Goal: Task Accomplishment & Management: Complete application form

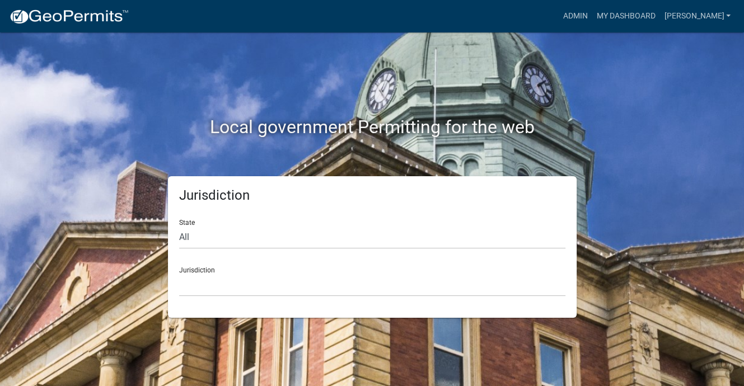
scroll to position [14, 0]
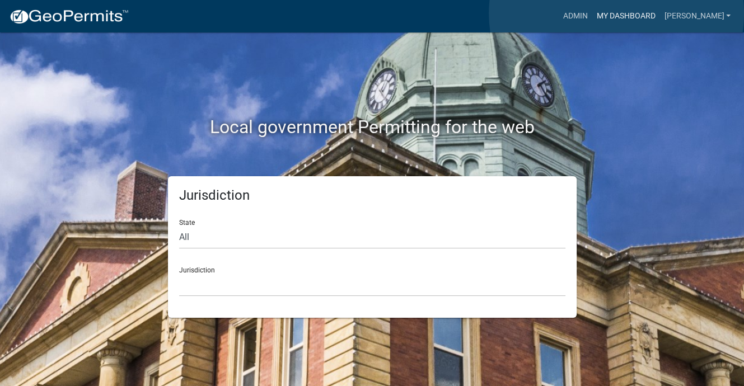
click at [616, 13] on link "My Dashboard" at bounding box center [626, 16] width 68 height 21
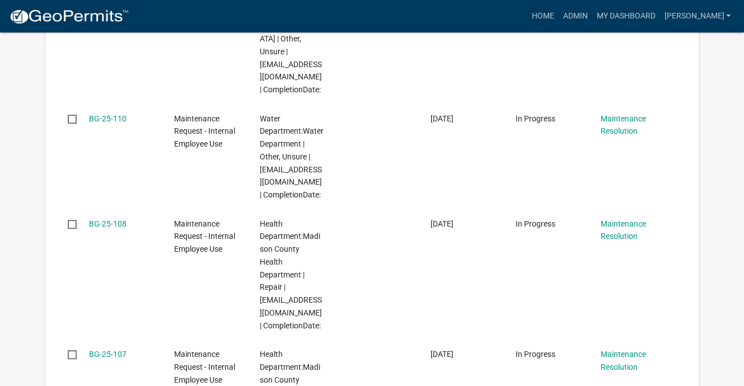
scroll to position [462, 0]
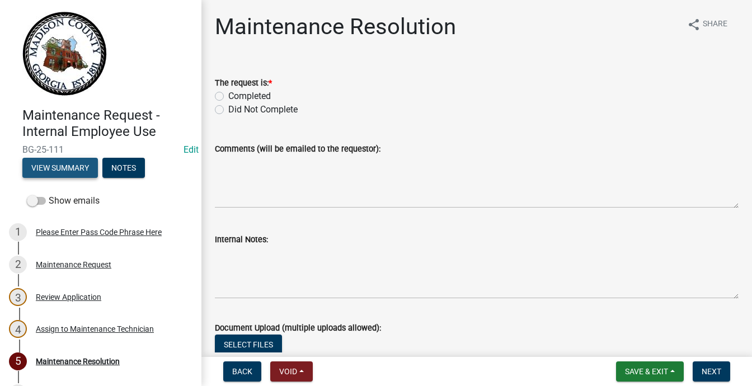
click at [94, 178] on button "View Summary" at bounding box center [60, 168] width 76 height 20
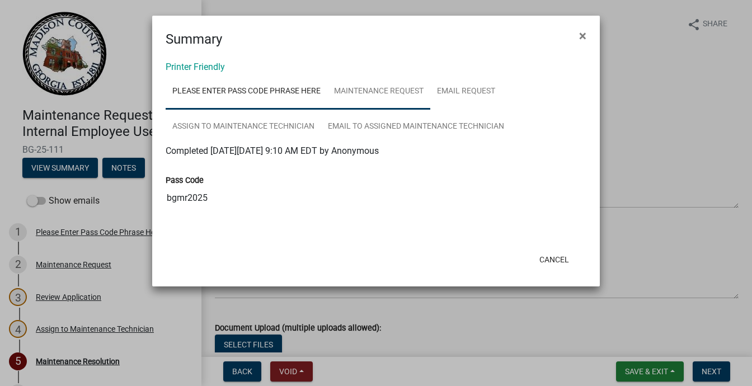
click at [430, 110] on link "Maintenance Request" at bounding box center [378, 92] width 103 height 36
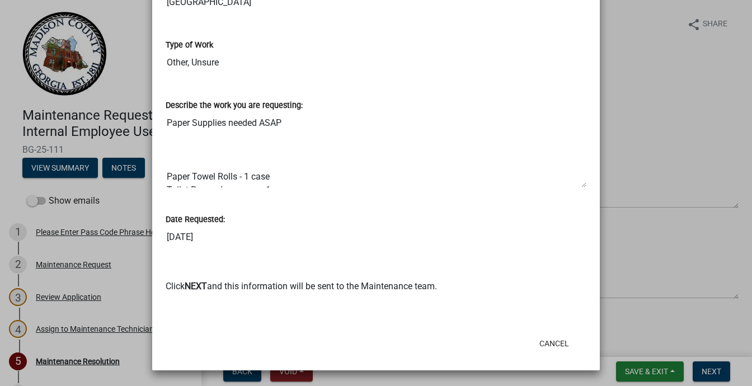
scroll to position [951, 0]
click at [18, 159] on ngb-modal-window "Summary × Printer Friendly Please Enter Pass Code Phrase Here Maintenance Reque…" at bounding box center [376, 193] width 752 height 386
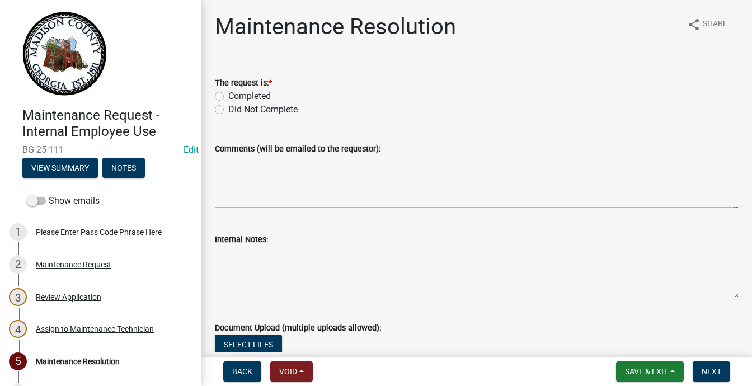
click at [232, 103] on label "Completed" at bounding box center [249, 96] width 43 height 13
click at [232, 97] on input "Completed" at bounding box center [231, 93] width 7 height 7
radio input "true"
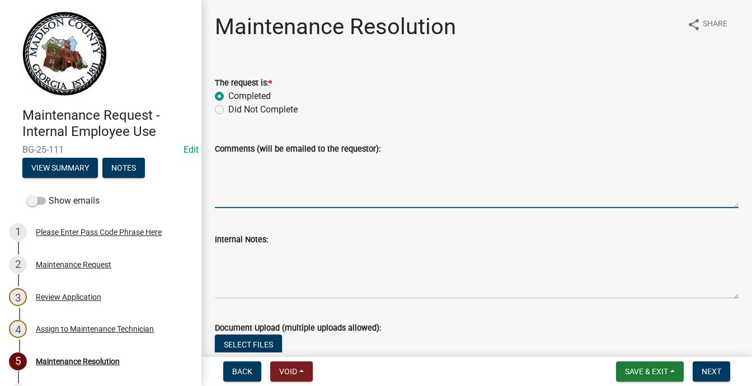
click at [228, 208] on textarea "Comments (will be emailed to the requestor):" at bounding box center [477, 182] width 524 height 53
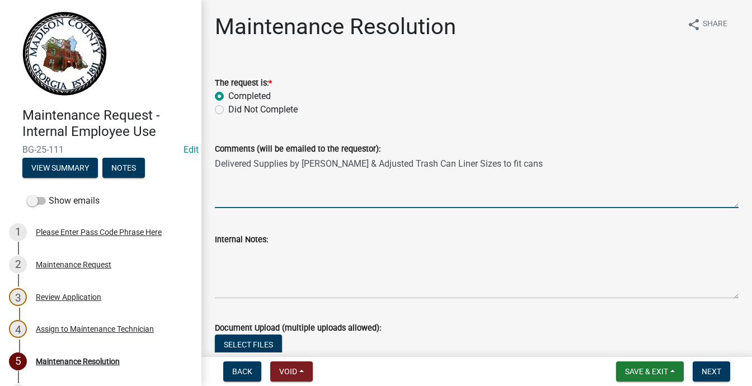
click at [598, 208] on textarea "Delivered Supplies by [PERSON_NAME] & Adjusted Trash Can Liner Sizes to fit cans" at bounding box center [477, 182] width 524 height 53
type textarea "Delivered Supplies by [PERSON_NAME] & Adjusted Trash Can Liner Sizes to fit cans"
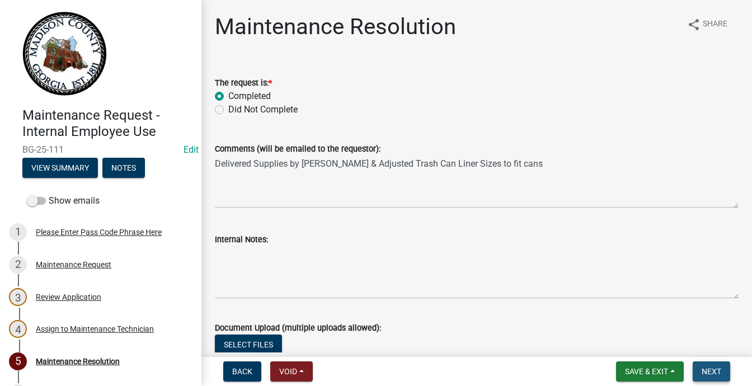
click at [705, 367] on span "Next" at bounding box center [712, 371] width 20 height 9
click at [702, 367] on span "Next" at bounding box center [712, 371] width 20 height 9
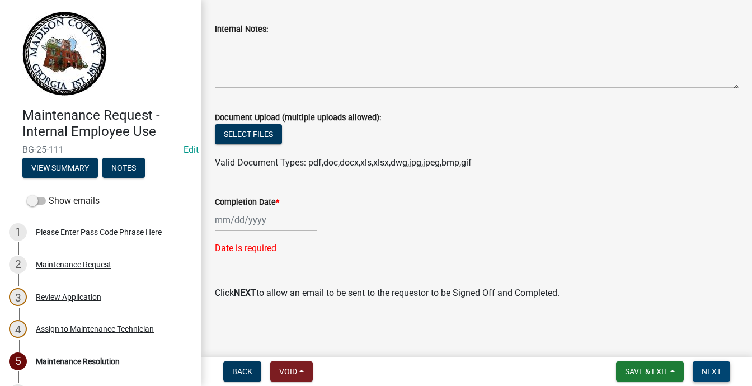
scroll to position [485, 0]
click at [227, 209] on div at bounding box center [266, 220] width 102 height 23
select select "9"
select select "2025"
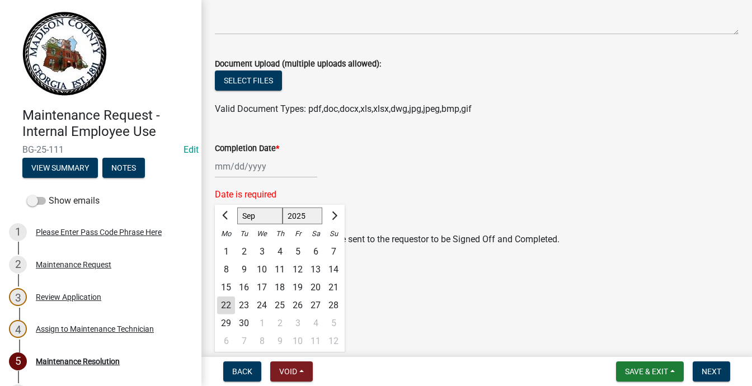
click at [325, 273] on div "13" at bounding box center [316, 270] width 18 height 18
type input "[DATE]"
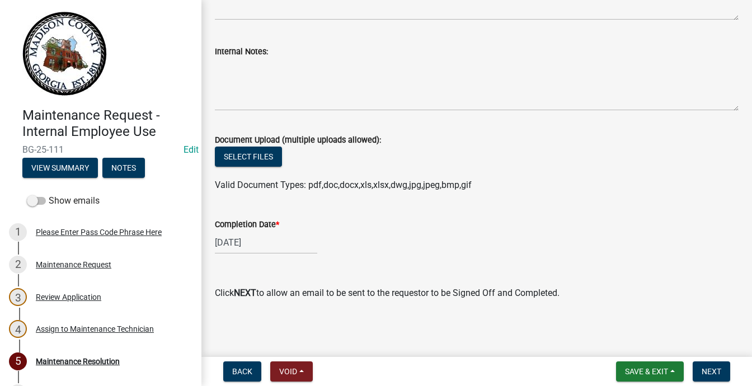
scroll to position [461, 0]
select select "9"
select select "2025"
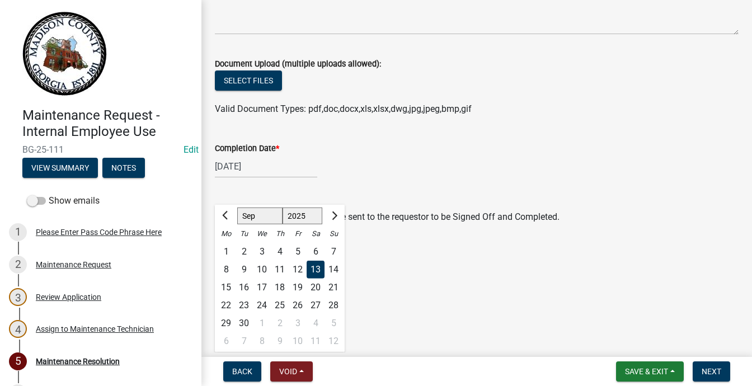
click at [255, 178] on div "[DATE] [PERSON_NAME] Apr May Jun [DATE] Aug Sep Oct Nov [DATE] 1526 1527 1528 1…" at bounding box center [266, 166] width 102 height 23
click at [307, 297] on div "19" at bounding box center [298, 288] width 18 height 18
type input "[DATE]"
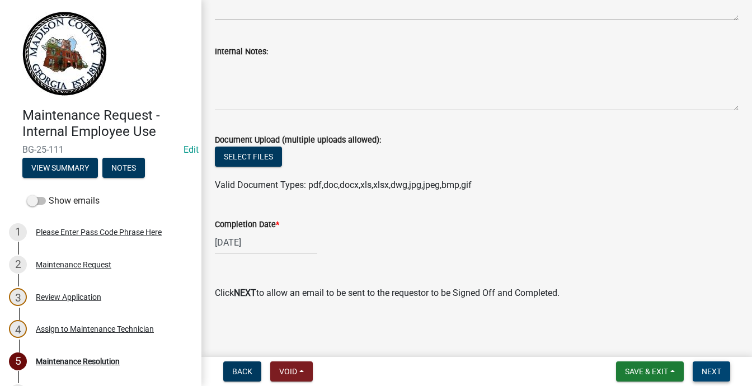
click at [702, 367] on span "Next" at bounding box center [712, 371] width 20 height 9
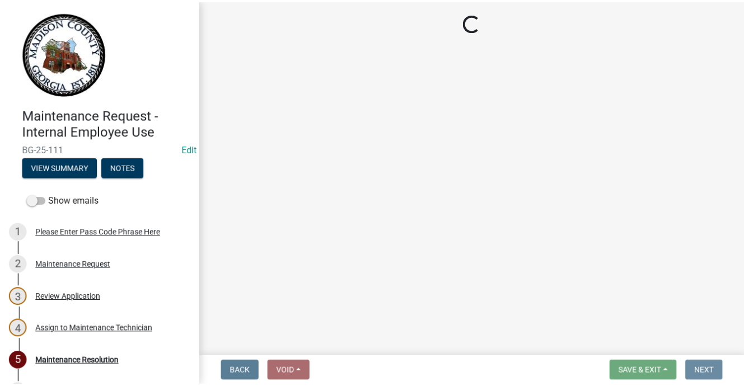
scroll to position [0, 0]
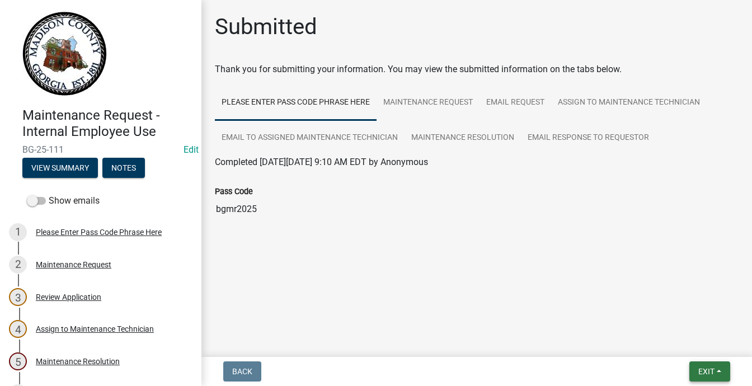
click at [698, 367] on span "Exit" at bounding box center [706, 371] width 16 height 9
click at [641, 326] on button "Save & Exit" at bounding box center [686, 332] width 90 height 27
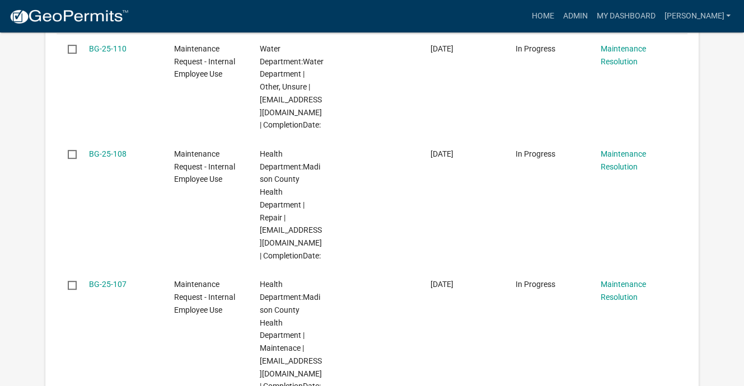
scroll to position [392, 0]
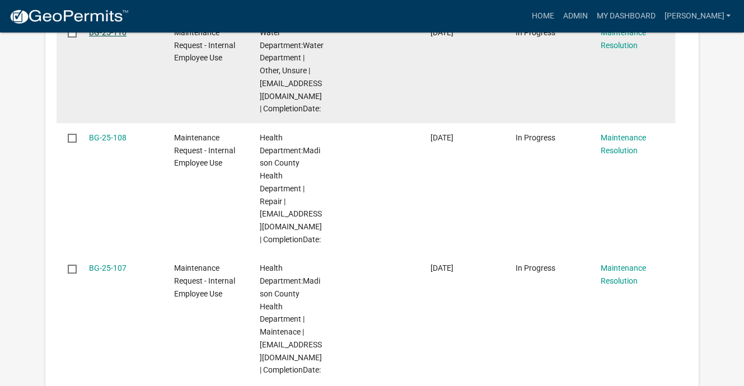
click at [126, 37] on link "BG-25-110" at bounding box center [107, 32] width 37 height 9
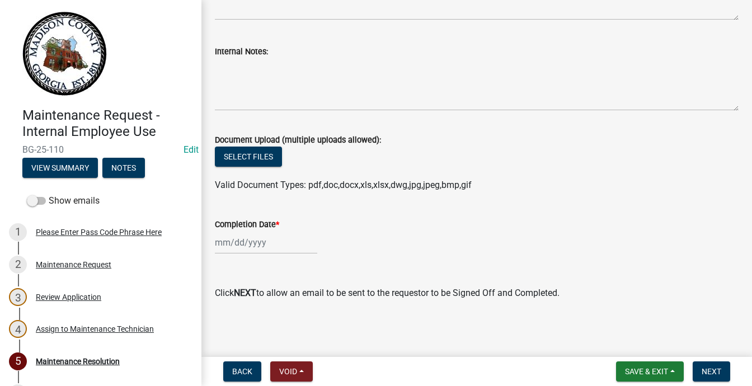
scroll to position [461, 0]
click at [98, 178] on button "View Summary" at bounding box center [60, 168] width 76 height 20
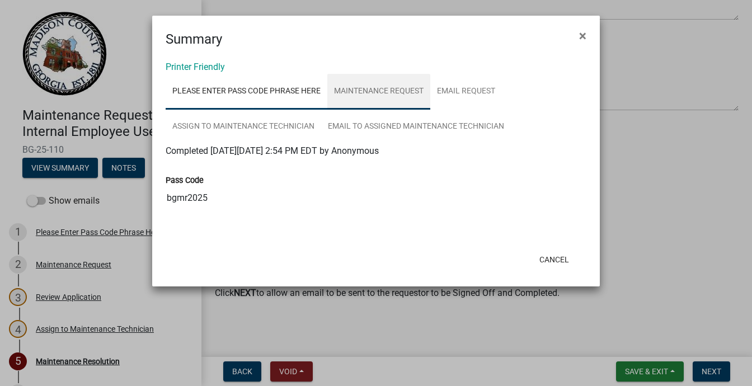
click at [430, 110] on link "Maintenance Request" at bounding box center [378, 92] width 103 height 36
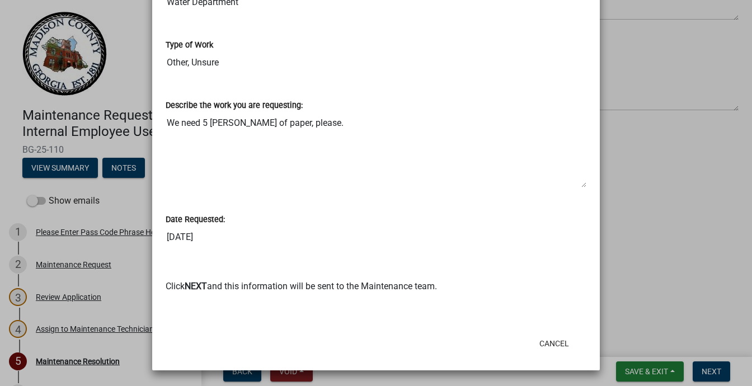
scroll to position [728, 0]
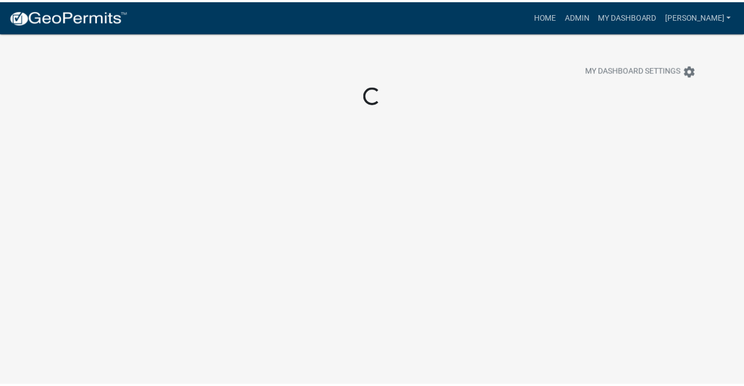
scroll to position [726, 0]
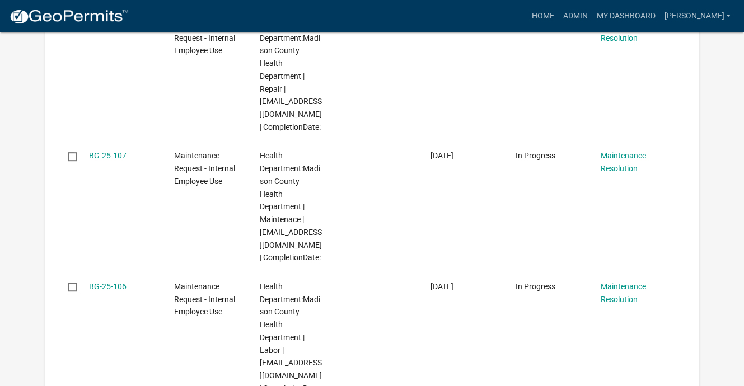
scroll to position [531, 0]
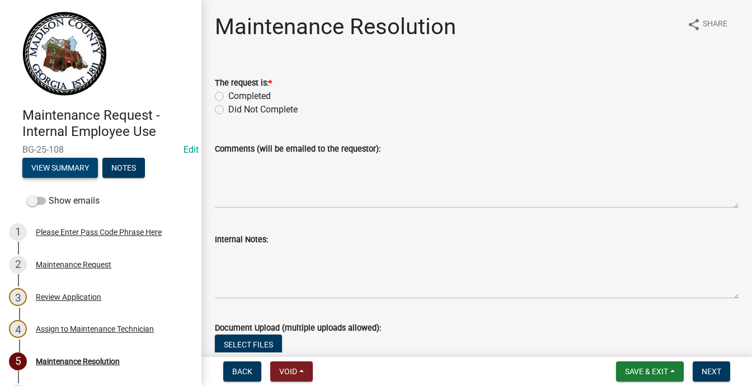
click at [98, 178] on button "View Summary" at bounding box center [60, 168] width 76 height 20
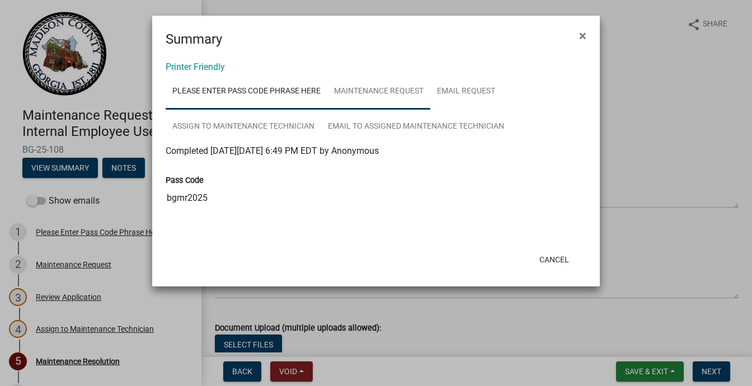
click at [430, 110] on link "Maintenance Request" at bounding box center [378, 92] width 103 height 36
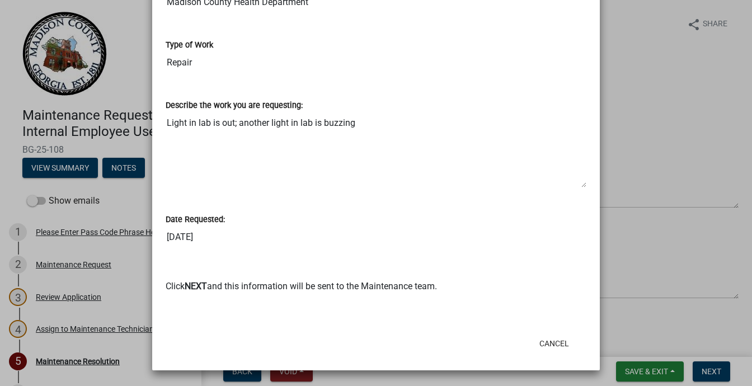
scroll to position [1022, 0]
click at [550, 334] on button "Cancel" at bounding box center [555, 344] width 48 height 20
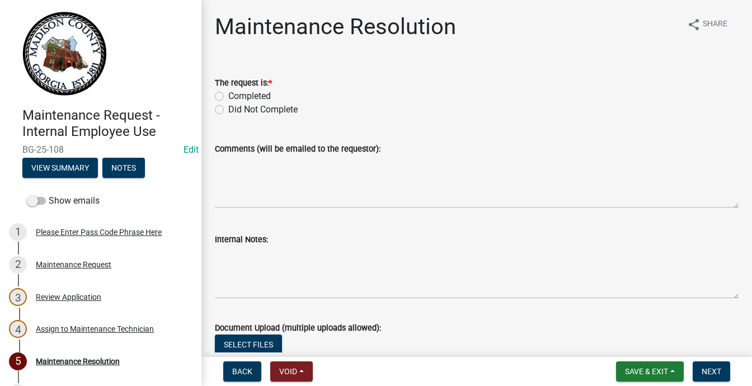
click at [231, 103] on label "Completed" at bounding box center [249, 96] width 43 height 13
click at [231, 97] on input "Completed" at bounding box center [231, 93] width 7 height 7
radio input "true"
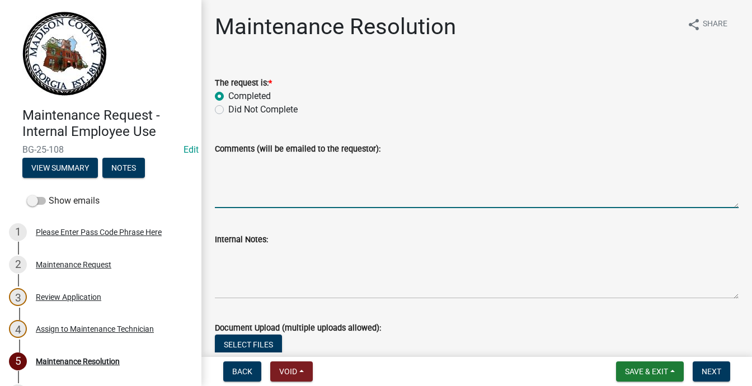
click at [308, 208] on textarea "Comments (will be emailed to the requestor):" at bounding box center [477, 182] width 524 height 53
type textarea "r"
type textarea "Replaced"
click at [714, 368] on button "Next" at bounding box center [711, 372] width 37 height 20
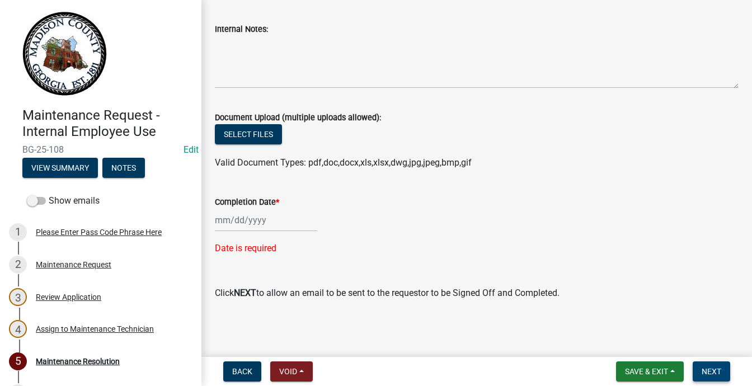
scroll to position [448, 0]
click at [232, 209] on div at bounding box center [266, 220] width 102 height 23
select select "9"
select select "2025"
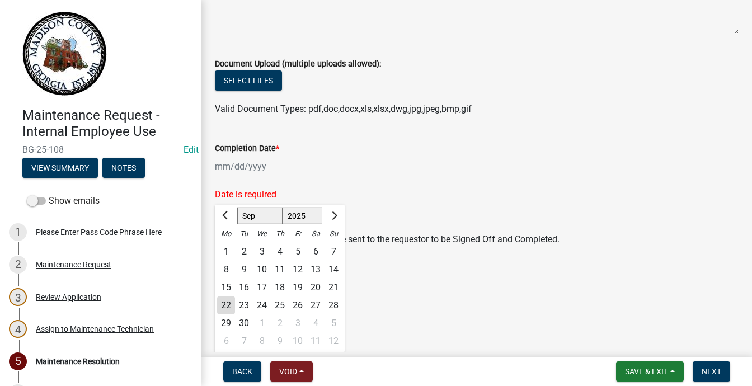
scroll to position [533, 0]
click at [307, 279] on div "19" at bounding box center [298, 288] width 18 height 18
type input "[DATE]"
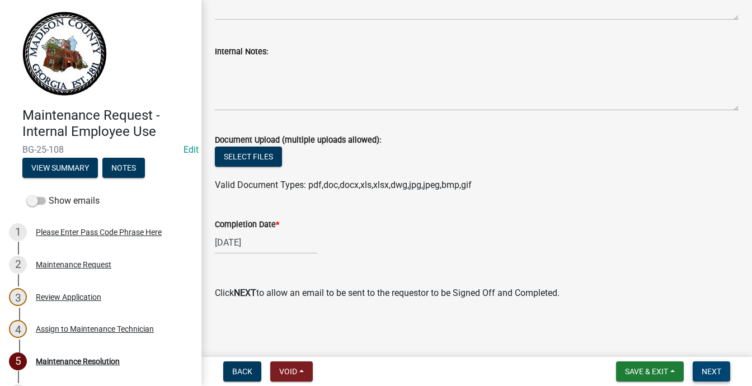
click at [703, 368] on span "Next" at bounding box center [712, 371] width 20 height 9
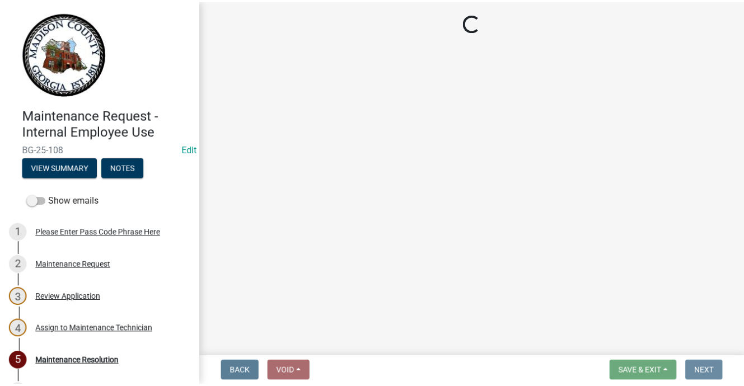
scroll to position [0, 0]
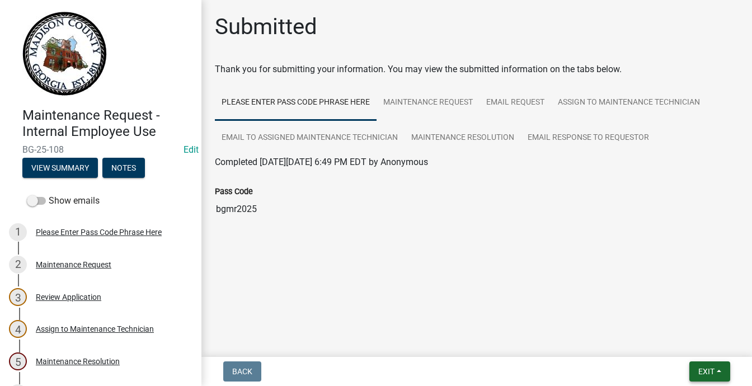
click at [703, 368] on button "Exit" at bounding box center [709, 372] width 41 height 20
click at [645, 325] on button "Save & Exit" at bounding box center [686, 332] width 90 height 27
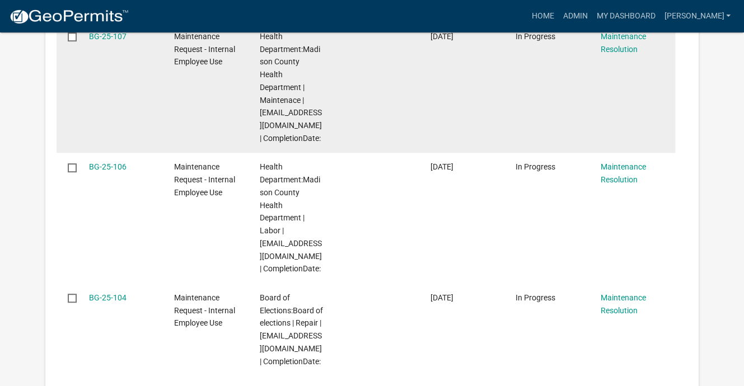
scroll to position [504, 0]
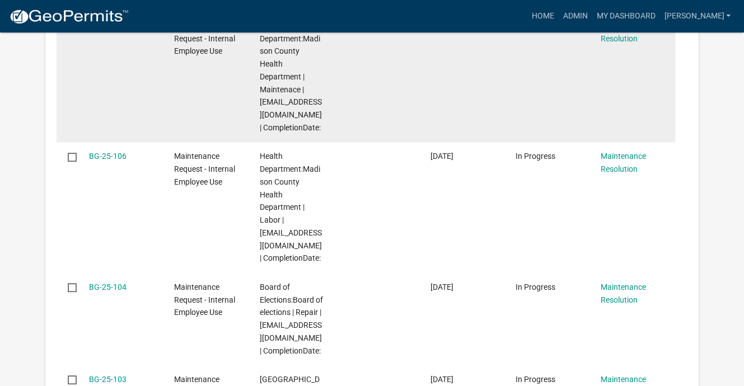
click at [123, 30] on link "BG-25-107" at bounding box center [107, 25] width 37 height 9
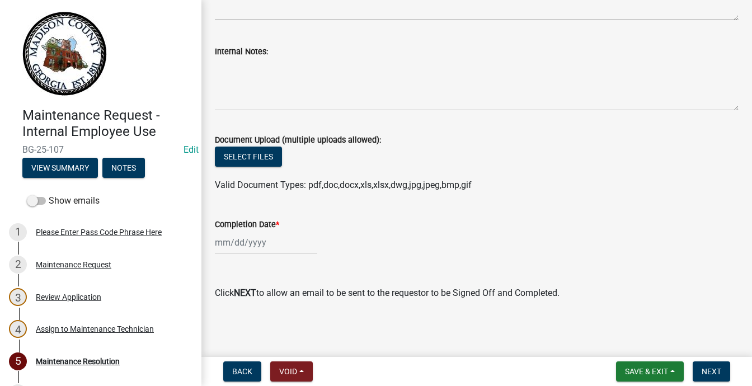
scroll to position [461, 0]
click at [98, 178] on button "View Summary" at bounding box center [60, 168] width 76 height 20
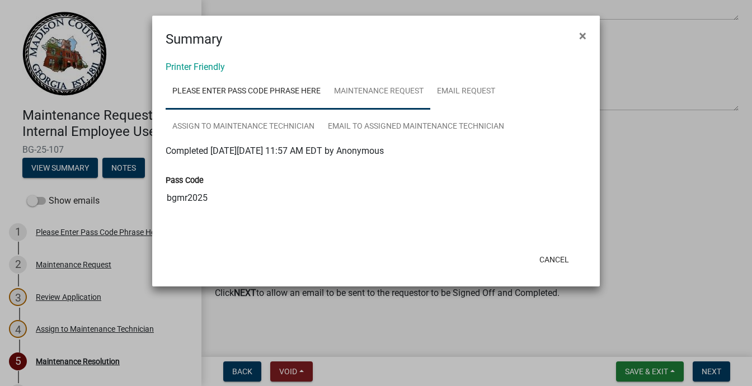
click at [430, 110] on link "Maintenance Request" at bounding box center [378, 92] width 103 height 36
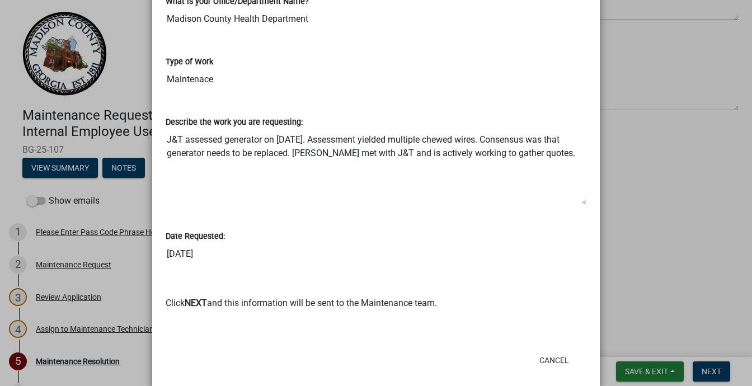
scroll to position [448, 0]
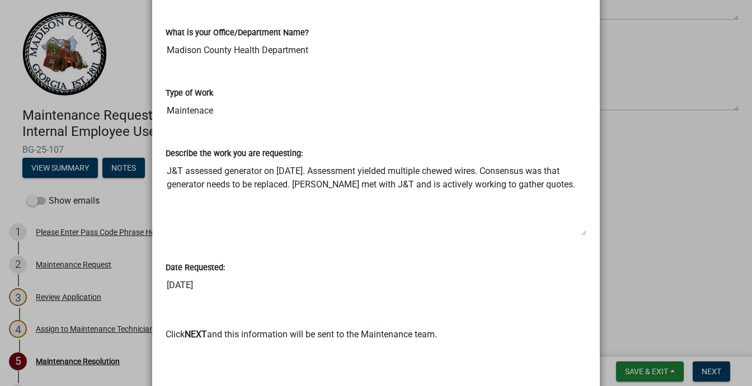
click at [91, 177] on ngb-modal-window "Summary × Printer Friendly Please Enter Pass Code Phrase Here Maintenance Reque…" at bounding box center [376, 193] width 752 height 386
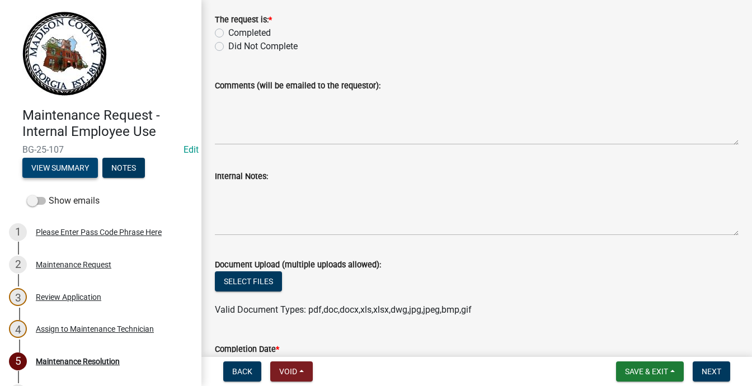
scroll to position [0, 0]
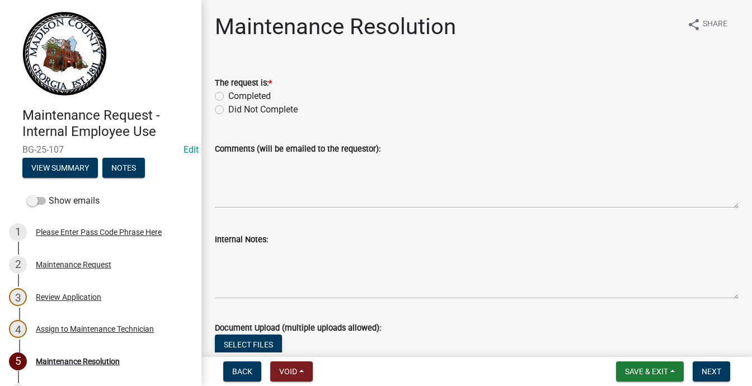
click at [228, 103] on label "Completed" at bounding box center [249, 96] width 43 height 13
click at [228, 97] on input "Completed" at bounding box center [231, 93] width 7 height 7
radio input "true"
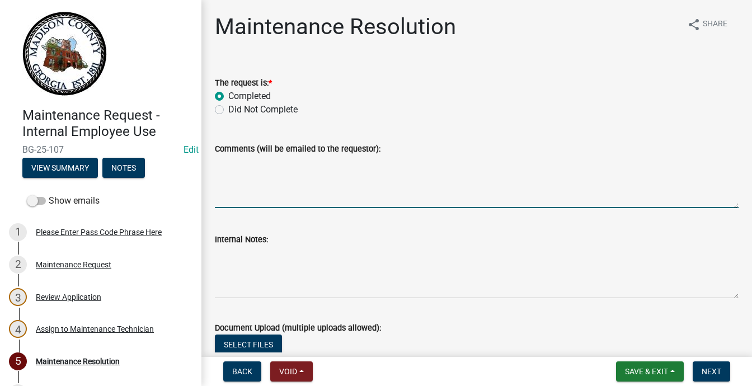
click at [242, 208] on textarea "Comments (will be emailed to the requestor):" at bounding box center [477, 182] width 524 height 53
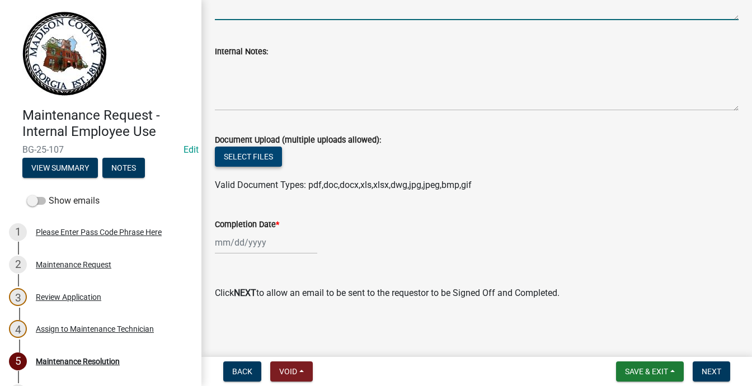
scroll to position [392, 0]
type textarea "Completed by [PERSON_NAME]"
click at [235, 254] on div at bounding box center [266, 242] width 102 height 23
select select "9"
select select "2025"
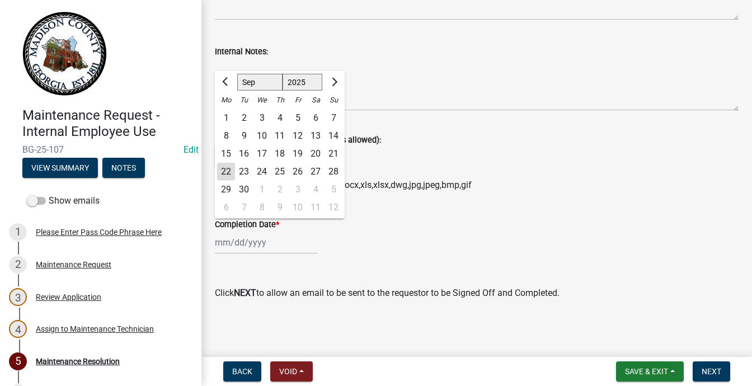
click at [289, 145] on div "18" at bounding box center [280, 154] width 18 height 18
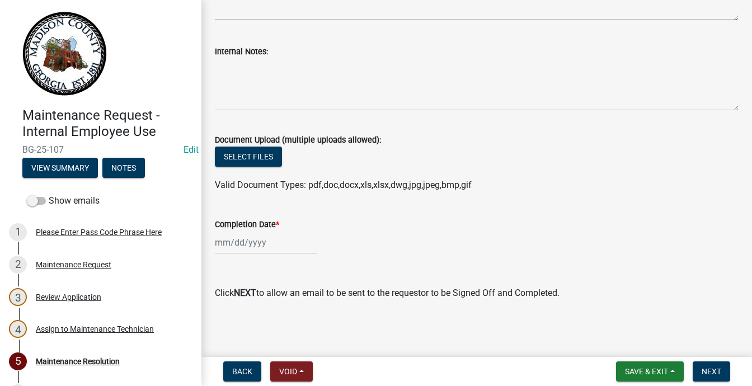
type input "[DATE]"
click at [705, 367] on span "Next" at bounding box center [712, 371] width 20 height 9
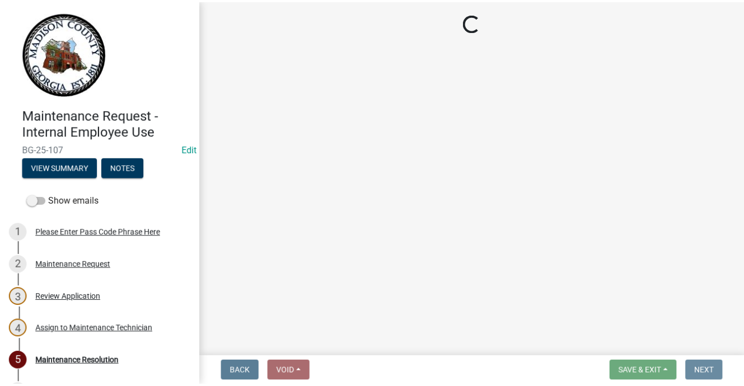
scroll to position [0, 0]
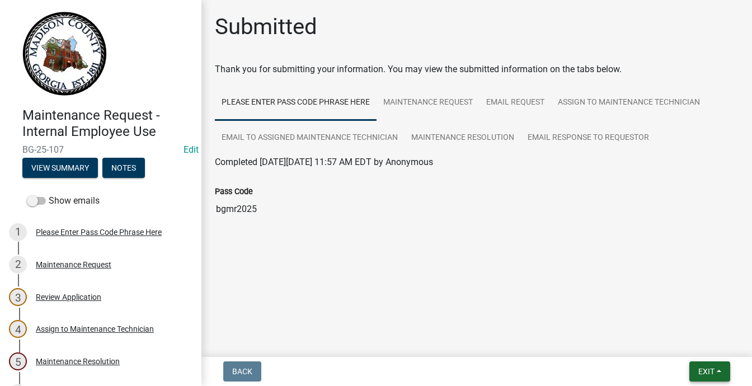
click at [705, 367] on button "Exit" at bounding box center [709, 372] width 41 height 20
click at [641, 322] on button "Save & Exit" at bounding box center [686, 332] width 90 height 27
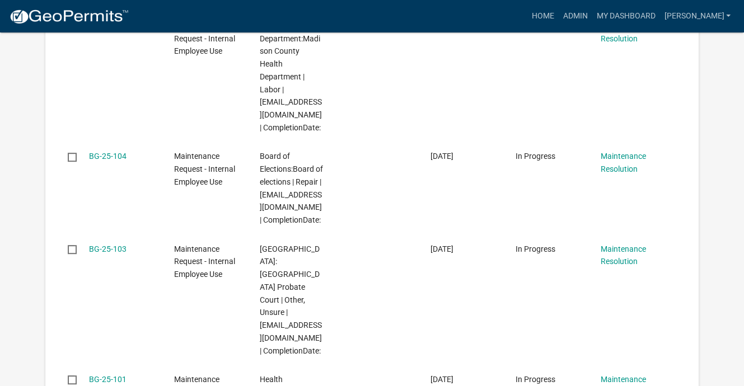
scroll to position [560, 0]
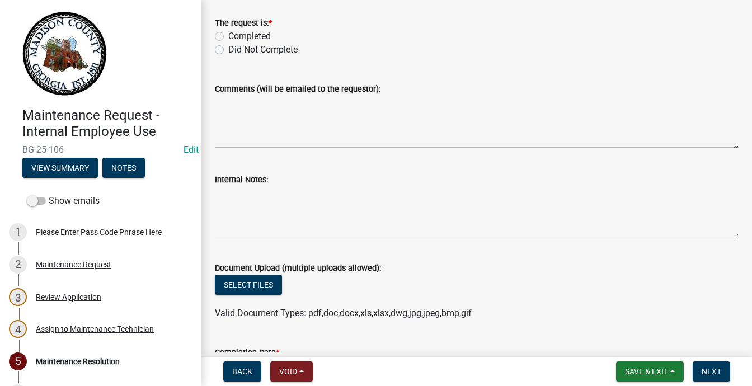
scroll to position [112, 0]
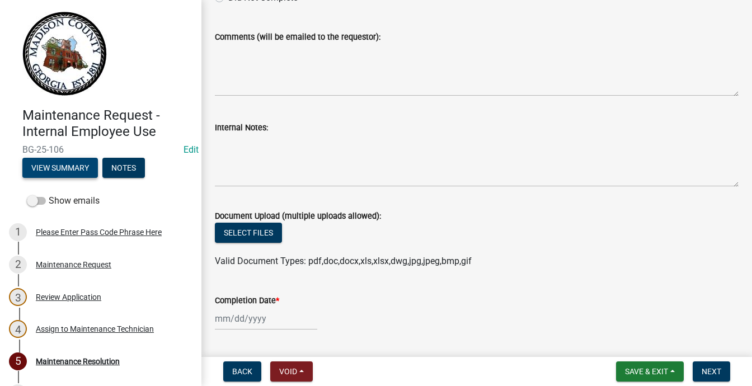
click at [98, 178] on button "View Summary" at bounding box center [60, 168] width 76 height 20
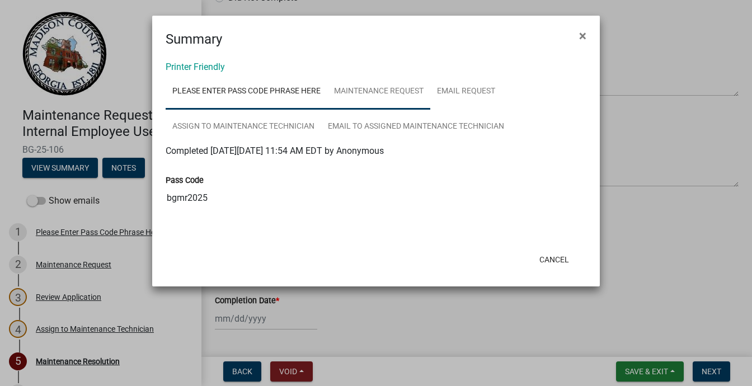
click at [430, 110] on link "Maintenance Request" at bounding box center [378, 92] width 103 height 36
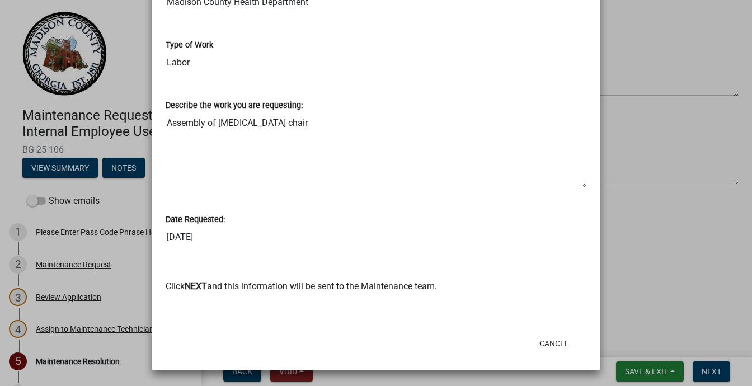
scroll to position [839, 0]
click at [27, 210] on ngb-modal-window "Summary × Printer Friendly Please Enter Pass Code Phrase Here Maintenance Reque…" at bounding box center [376, 193] width 752 height 386
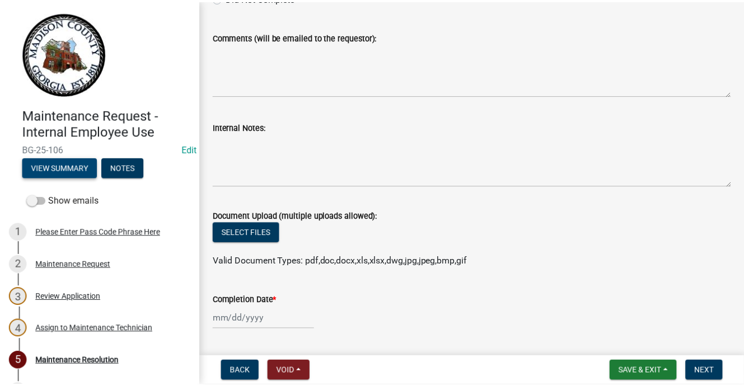
scroll to position [0, 4]
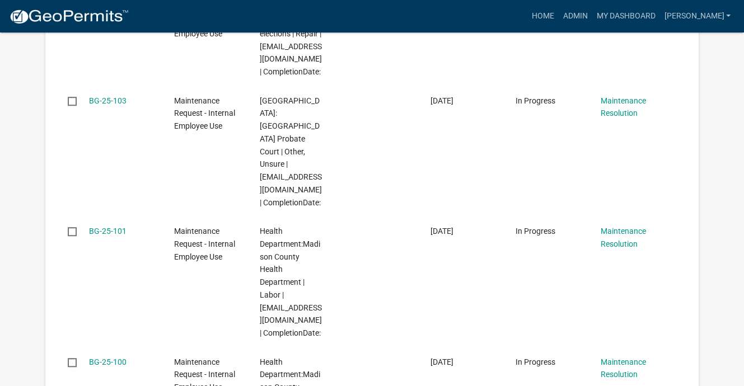
scroll to position [672, 0]
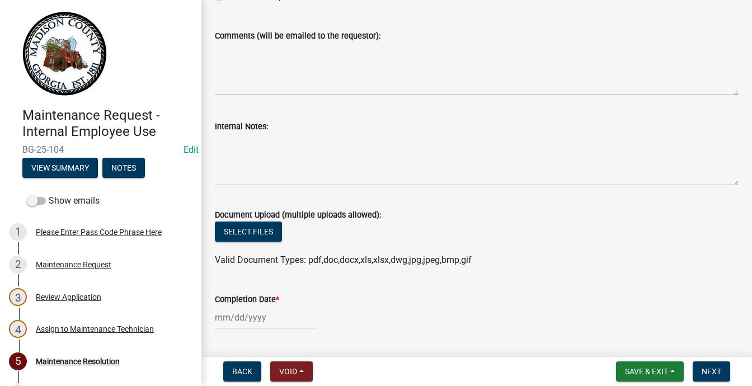
scroll to position [224, 0]
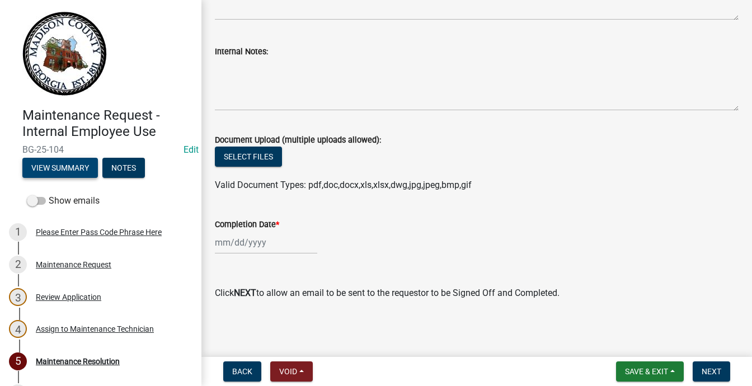
click at [98, 178] on button "View Summary" at bounding box center [60, 168] width 76 height 20
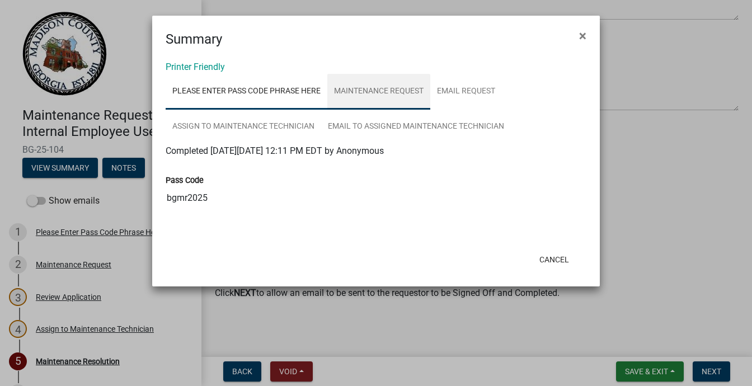
click at [430, 110] on link "Maintenance Request" at bounding box center [378, 92] width 103 height 36
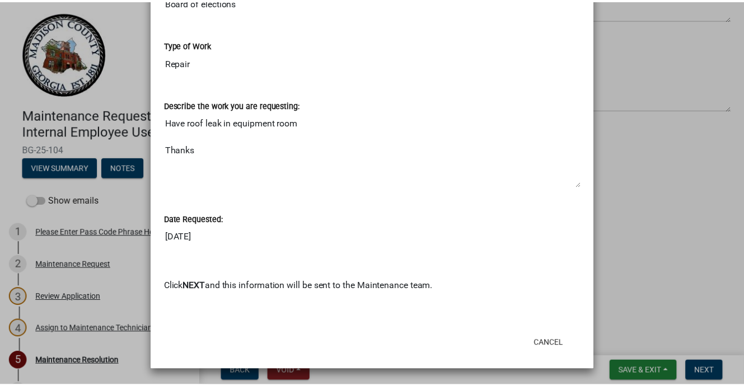
scroll to position [1022, 0]
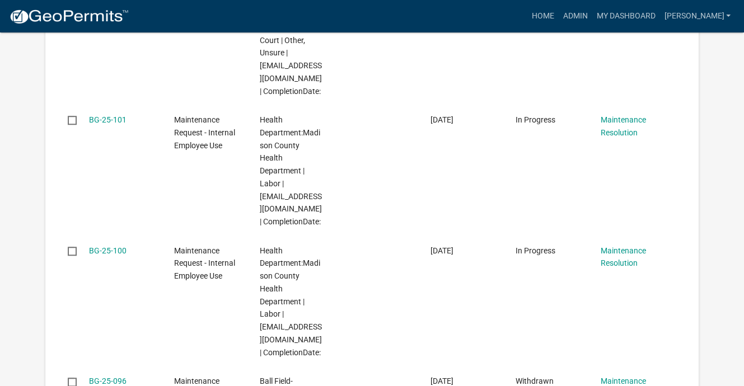
scroll to position [819, 0]
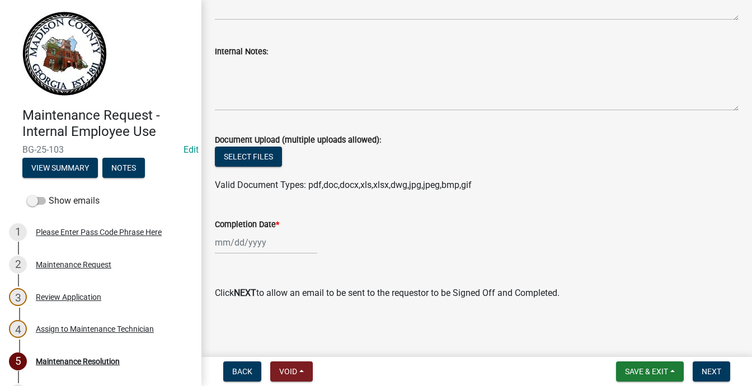
scroll to position [461, 0]
click at [98, 178] on button "View Summary" at bounding box center [60, 168] width 76 height 20
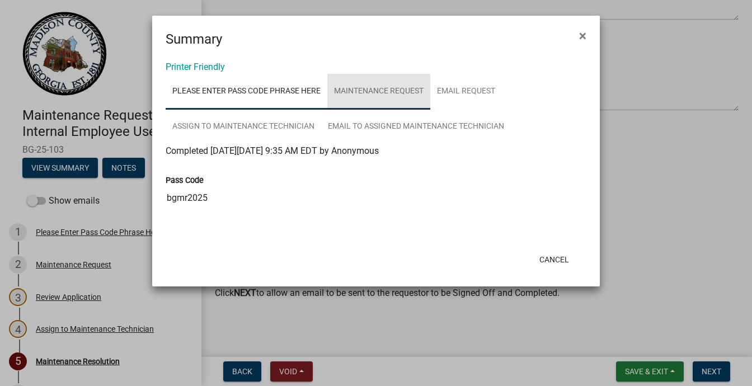
click at [430, 110] on link "Maintenance Request" at bounding box center [378, 92] width 103 height 36
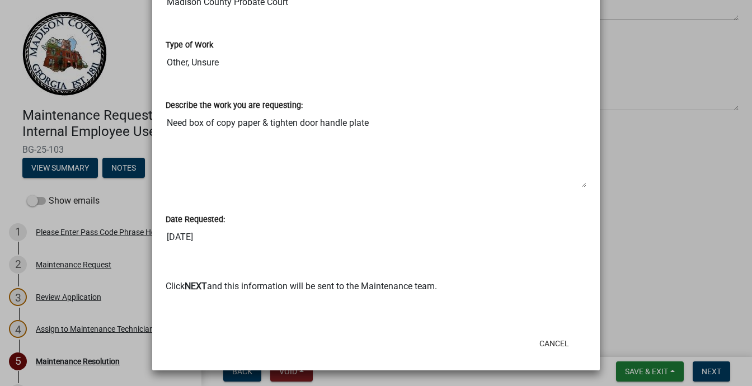
scroll to position [728, 0]
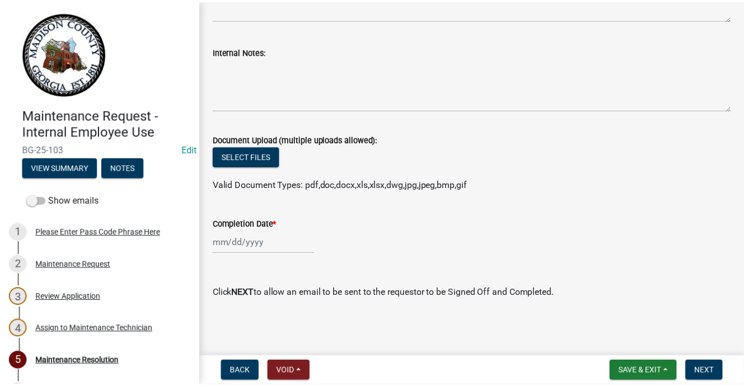
scroll to position [726, 0]
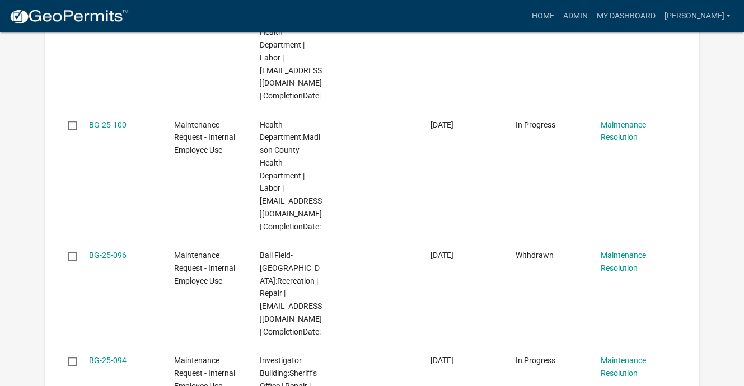
scroll to position [947, 0]
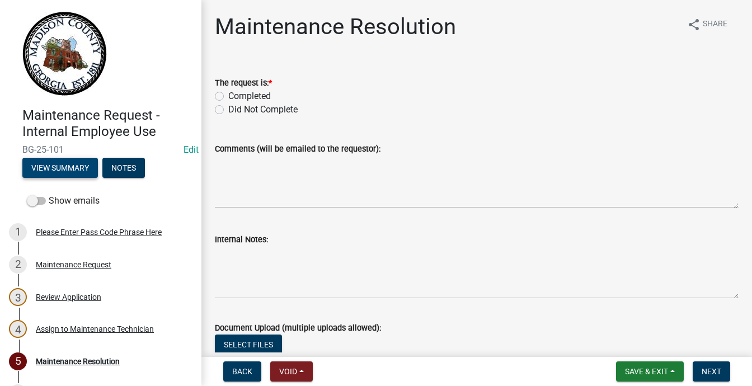
click at [98, 178] on button "View Summary" at bounding box center [60, 168] width 76 height 20
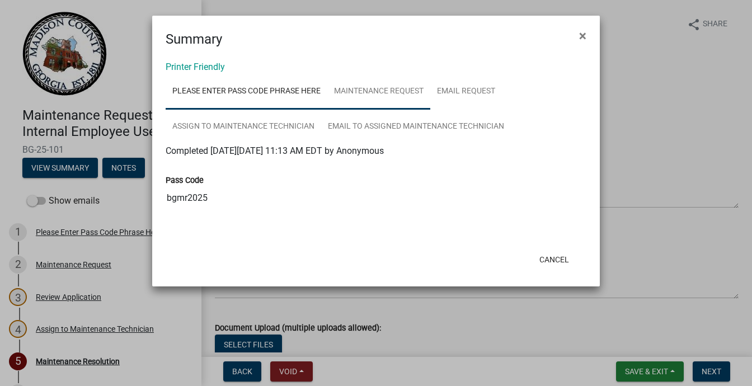
click at [425, 110] on link "Maintenance Request" at bounding box center [378, 92] width 103 height 36
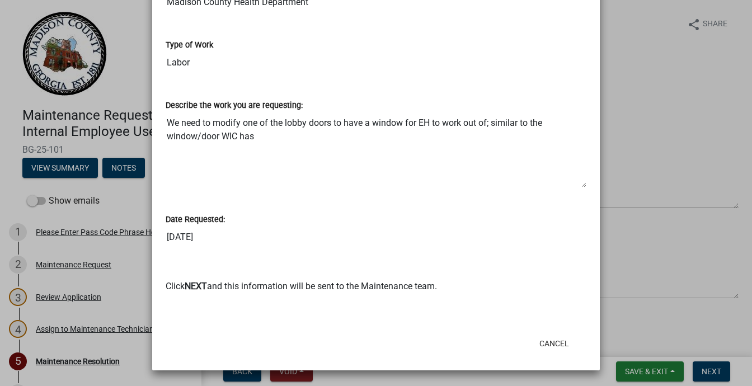
scroll to position [728, 0]
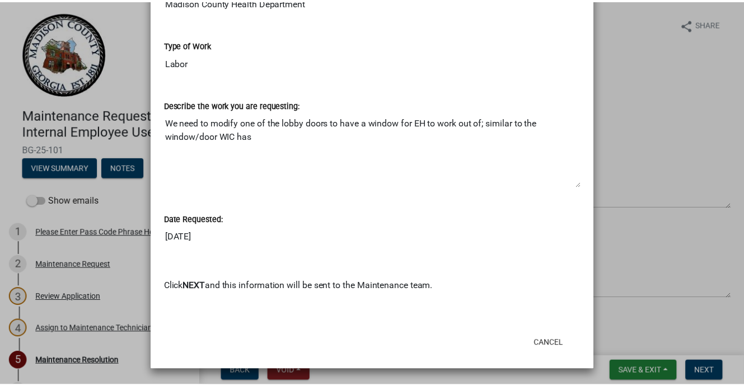
scroll to position [726, 0]
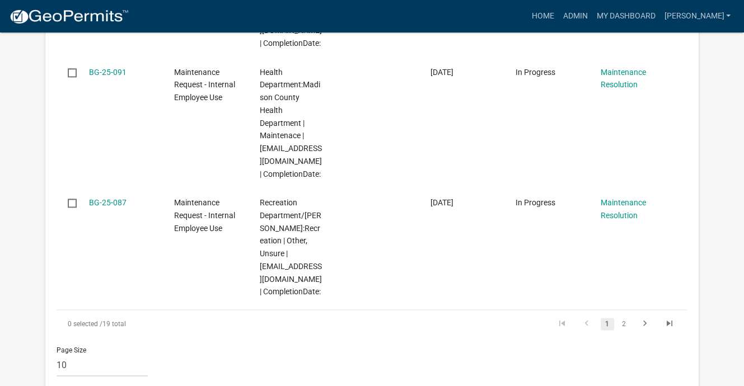
scroll to position [1287, 0]
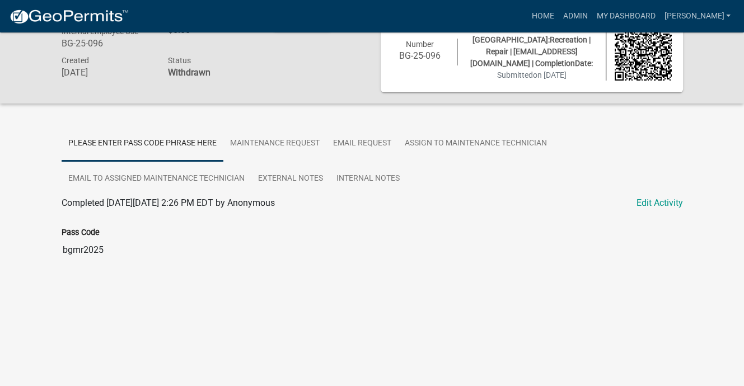
scroll to position [155, 0]
click at [326, 126] on link "Maintenance Request" at bounding box center [274, 144] width 103 height 36
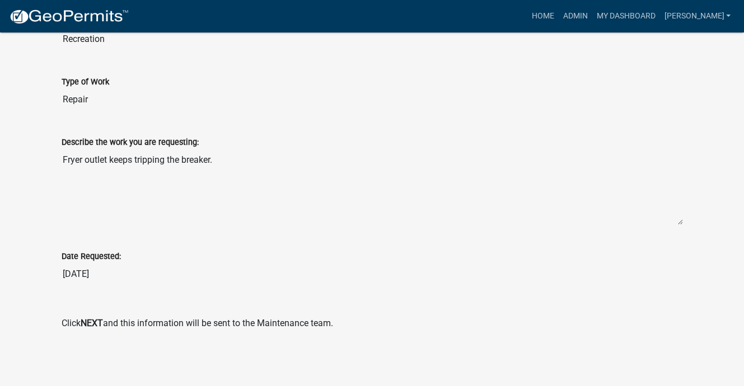
scroll to position [795, 0]
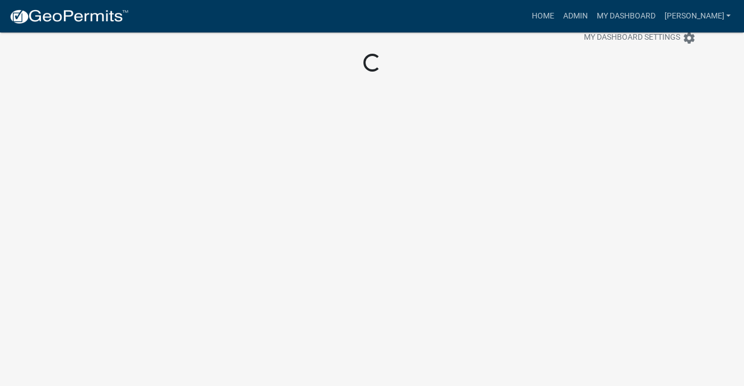
scroll to position [304, 0]
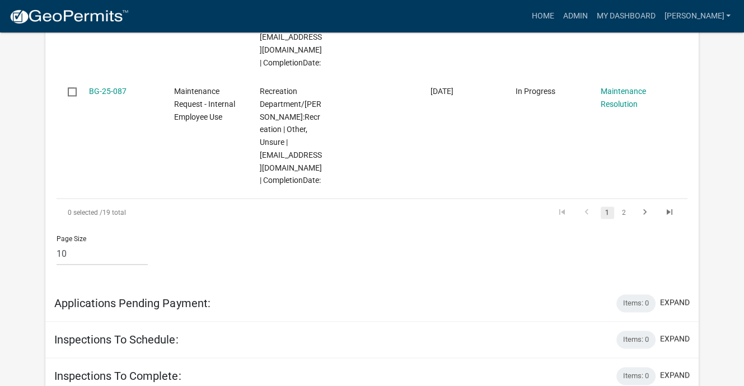
scroll to position [1363, 0]
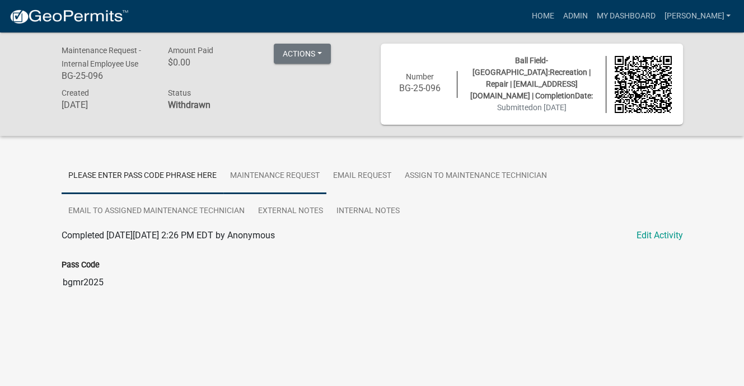
click at [326, 194] on link "Maintenance Request" at bounding box center [274, 176] width 103 height 36
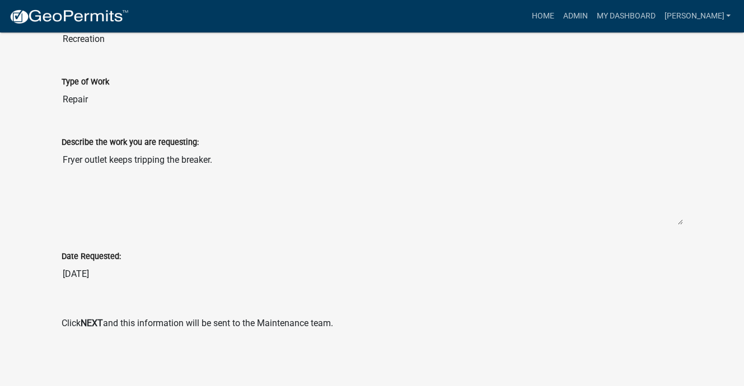
scroll to position [1019, 0]
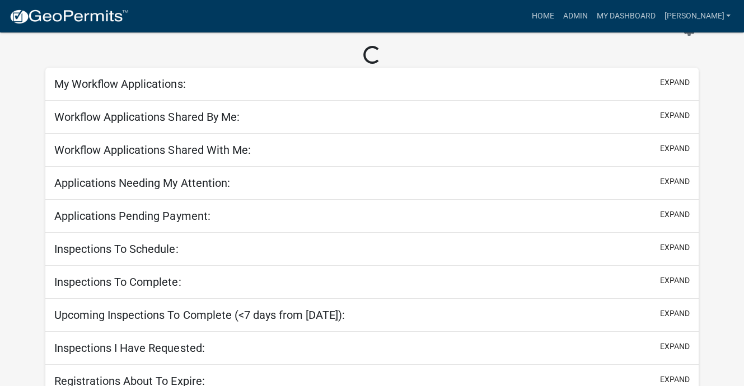
scroll to position [304, 0]
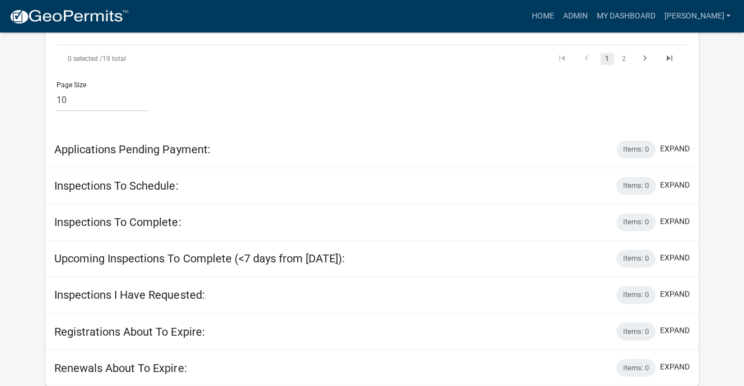
scroll to position [1698, 0]
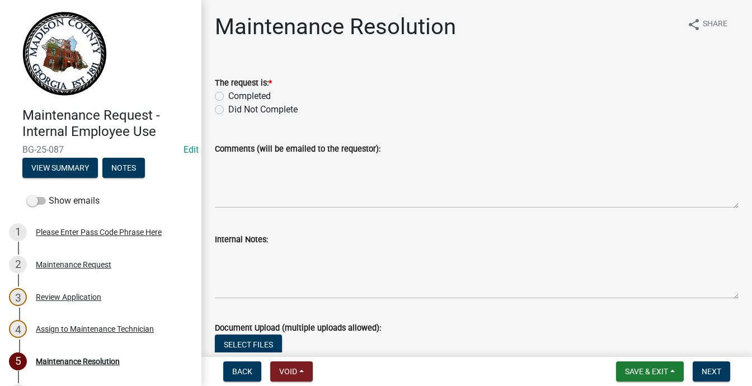
click at [228, 103] on label "Completed" at bounding box center [249, 96] width 43 height 13
click at [228, 97] on input "Completed" at bounding box center [231, 93] width 7 height 7
radio input "true"
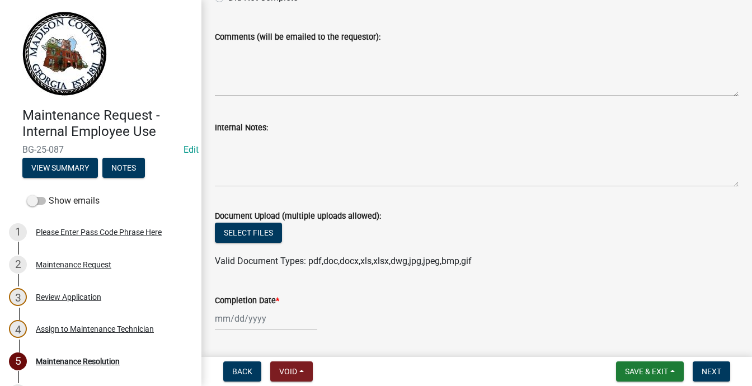
scroll to position [224, 0]
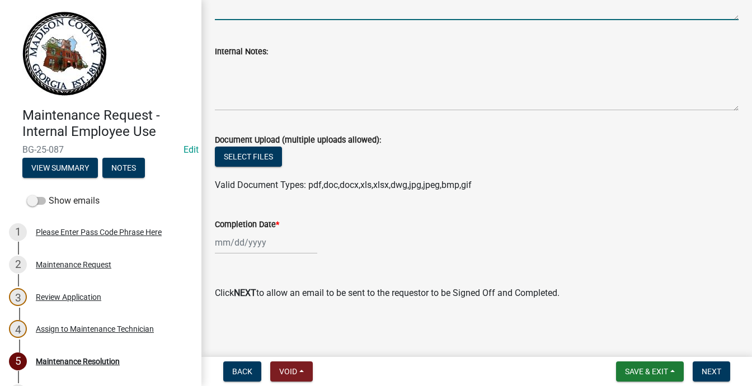
type textarea "ran new wiring"
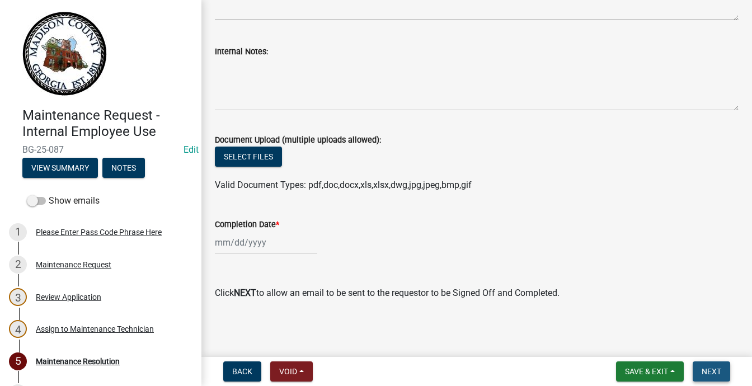
click at [702, 367] on span "Next" at bounding box center [712, 371] width 20 height 9
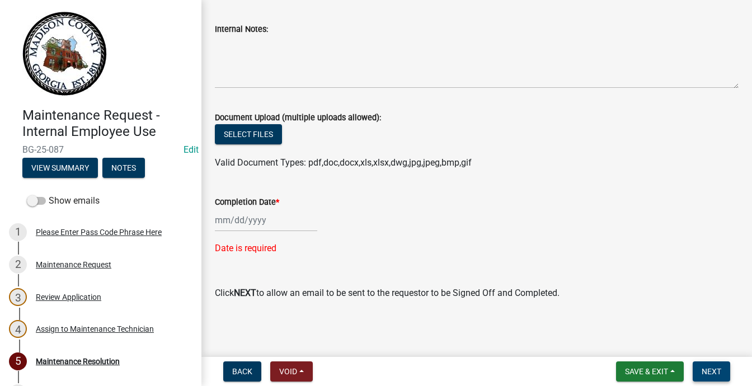
scroll to position [495, 0]
click at [236, 209] on div at bounding box center [266, 220] width 102 height 23
select select "9"
select select "2025"
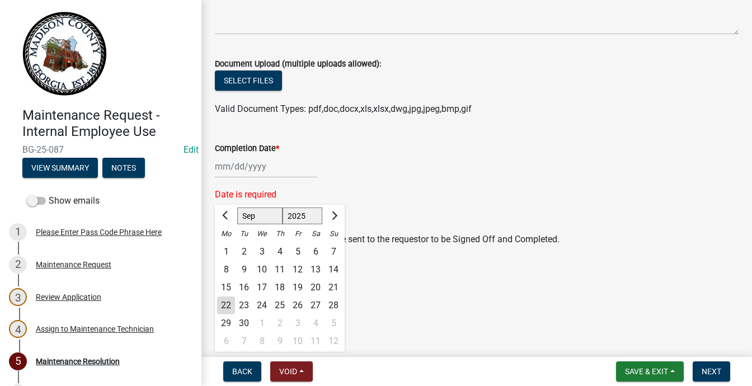
click at [253, 290] on div "16" at bounding box center [244, 288] width 18 height 18
type input "[DATE]"
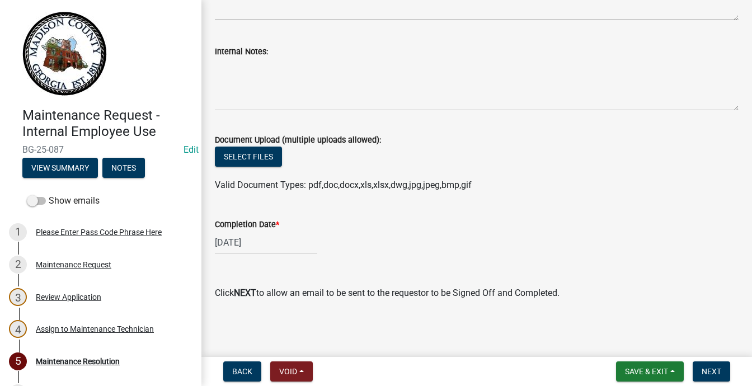
scroll to position [461, 0]
click at [702, 367] on span "Next" at bounding box center [712, 371] width 20 height 9
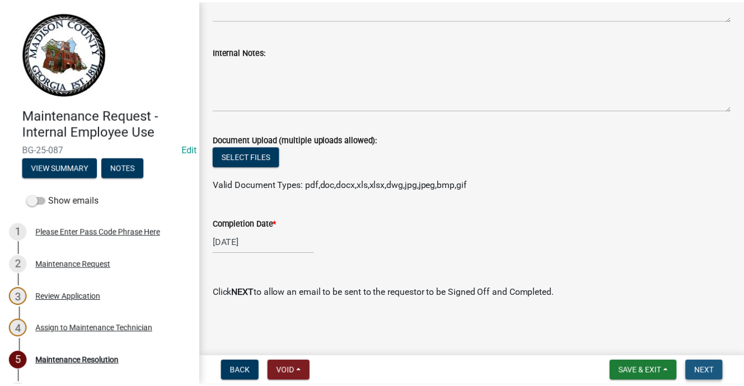
scroll to position [0, 0]
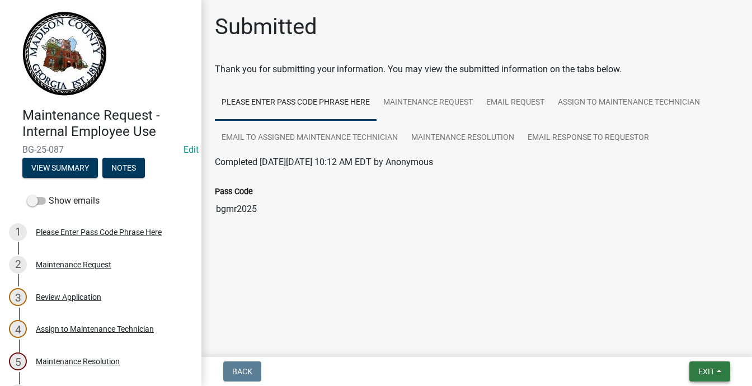
click at [698, 367] on span "Exit" at bounding box center [706, 371] width 16 height 9
click at [642, 326] on button "Save & Exit" at bounding box center [686, 332] width 90 height 27
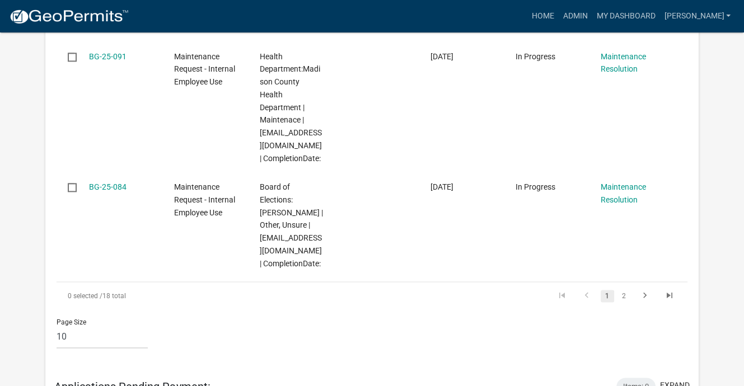
scroll to position [1287, 0]
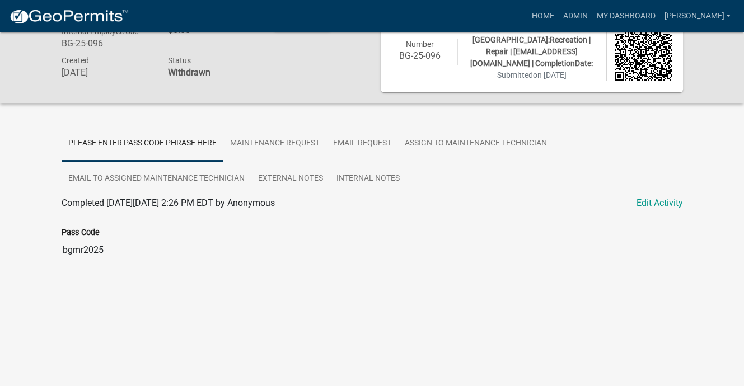
scroll to position [155, 0]
click at [326, 126] on link "Maintenance Request" at bounding box center [274, 144] width 103 height 36
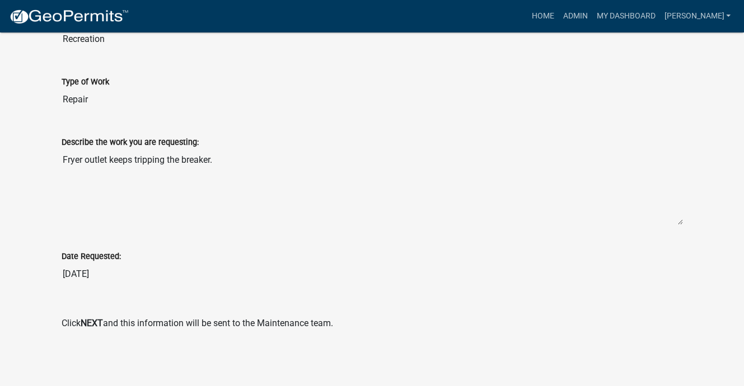
scroll to position [848, 0]
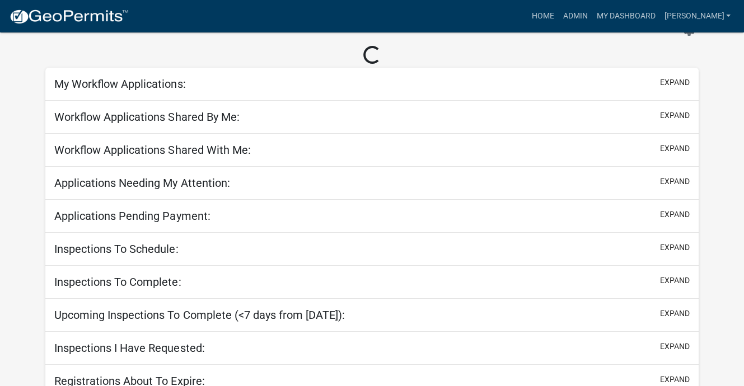
scroll to position [304, 0]
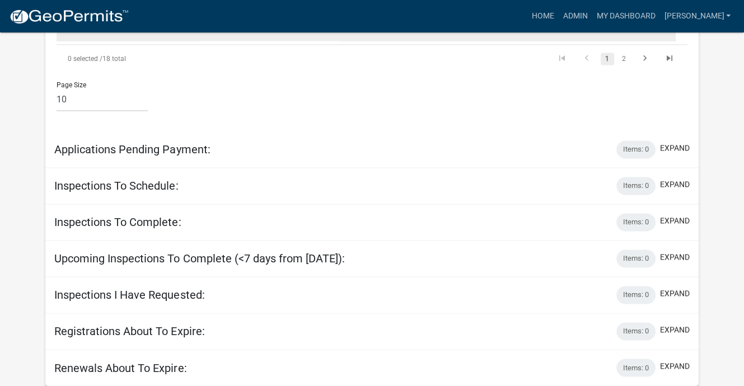
scroll to position [1617, 0]
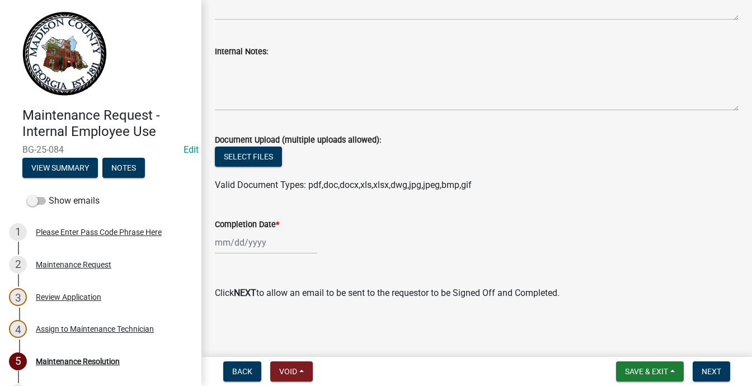
scroll to position [461, 0]
click at [98, 178] on button "View Summary" at bounding box center [60, 168] width 76 height 20
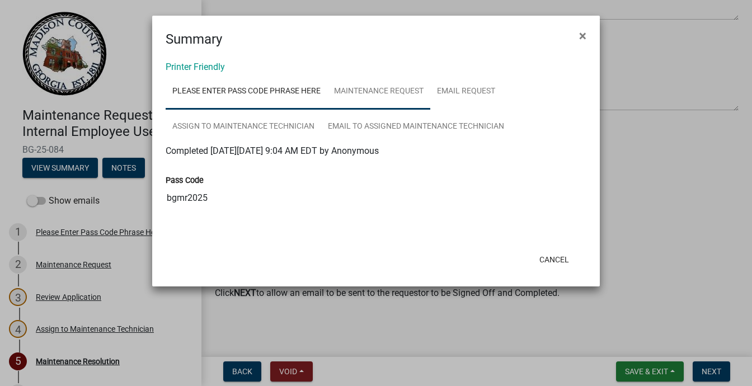
click at [430, 110] on link "Maintenance Request" at bounding box center [378, 92] width 103 height 36
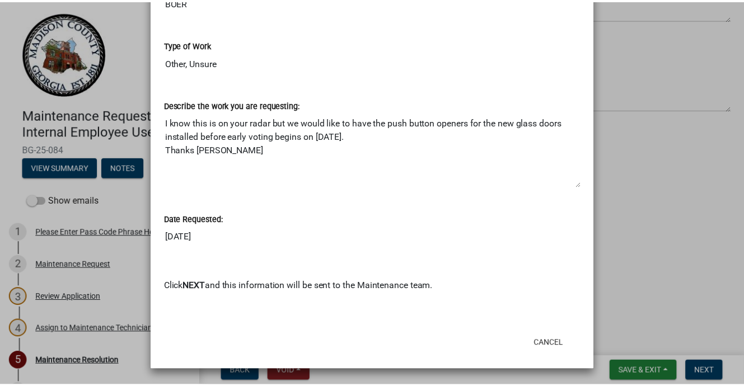
scroll to position [895, 0]
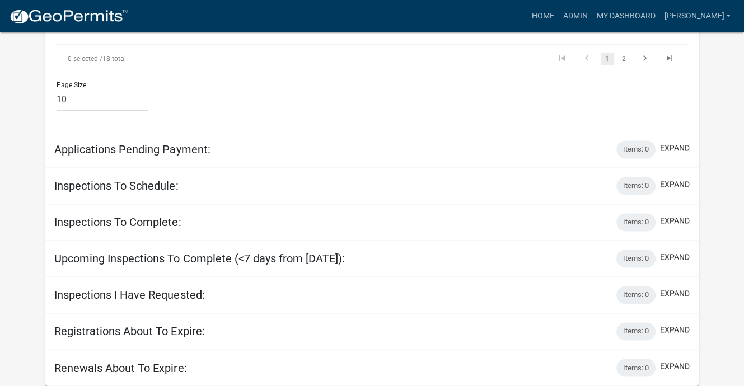
scroll to position [1735, 0]
click at [617, 65] on link "2" at bounding box center [623, 59] width 13 height 12
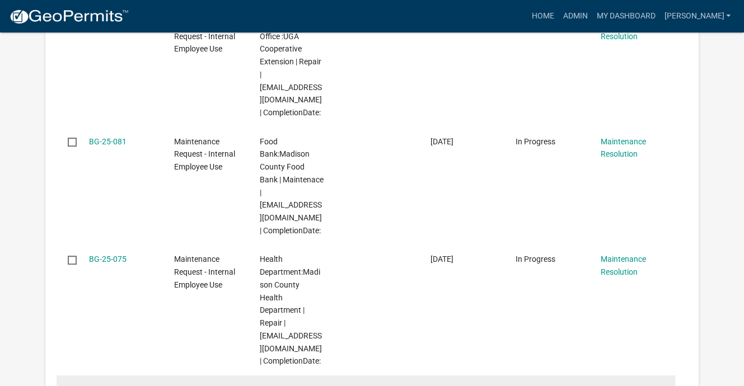
scroll to position [462, 0]
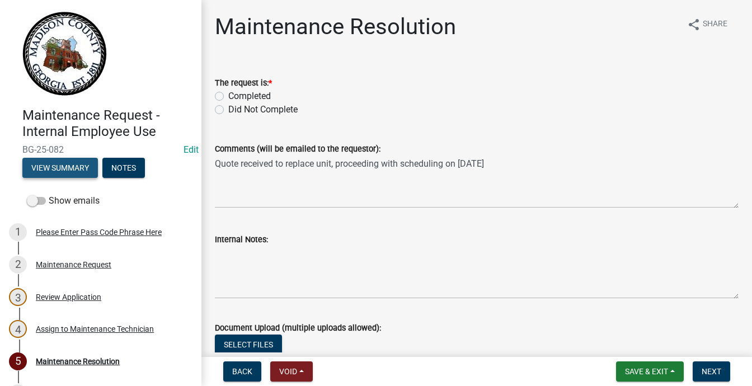
click at [98, 178] on button "View Summary" at bounding box center [60, 168] width 76 height 20
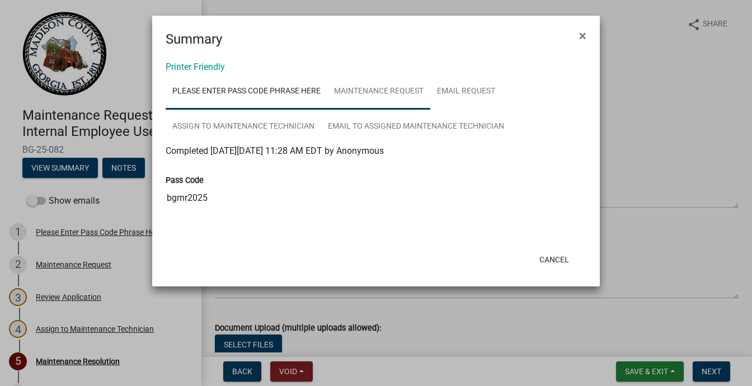
click at [430, 110] on link "Maintenance Request" at bounding box center [378, 92] width 103 height 36
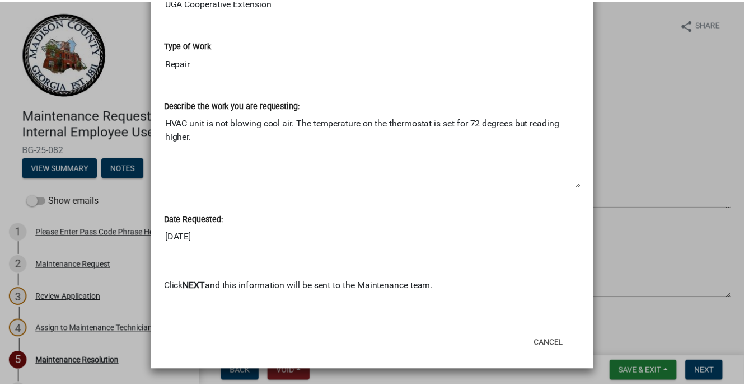
scroll to position [1022, 0]
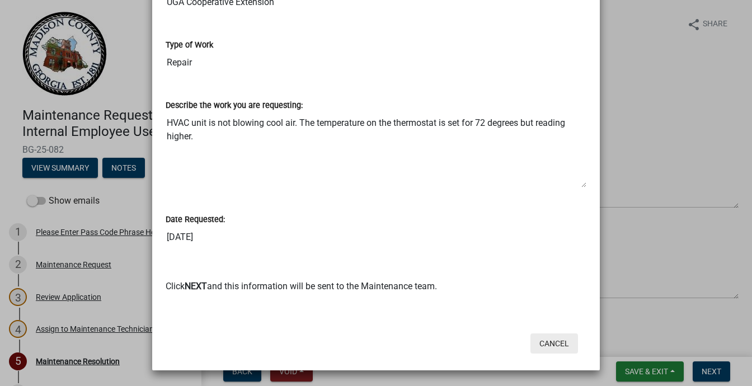
click at [531, 334] on button "Cancel" at bounding box center [555, 344] width 48 height 20
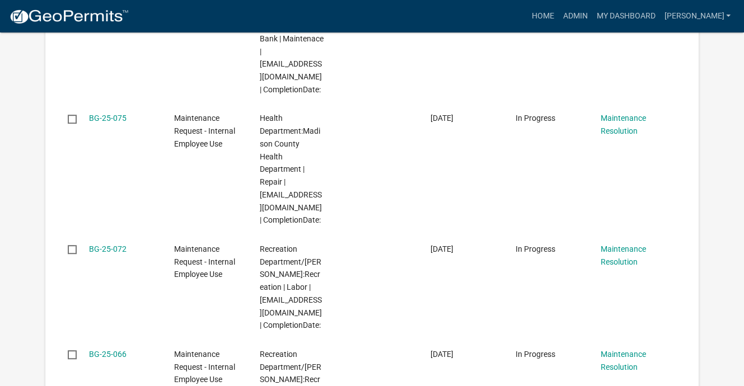
scroll to position [560, 0]
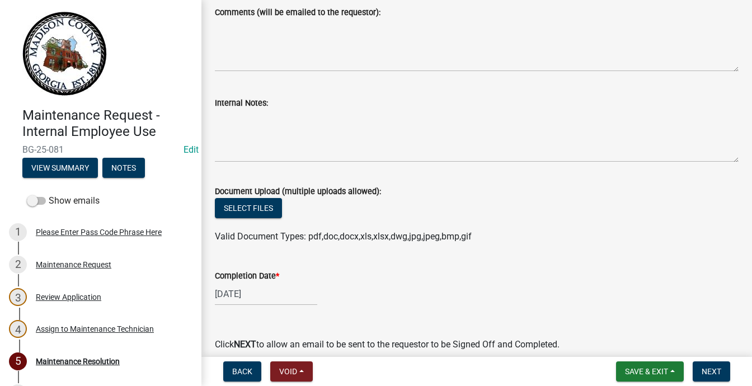
scroll to position [224, 0]
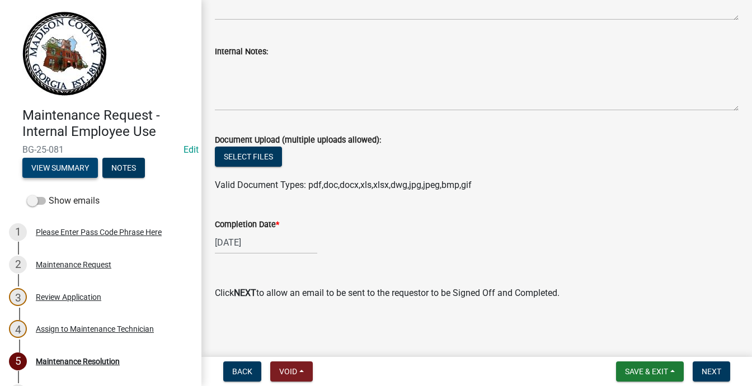
click at [98, 178] on button "View Summary" at bounding box center [60, 168] width 76 height 20
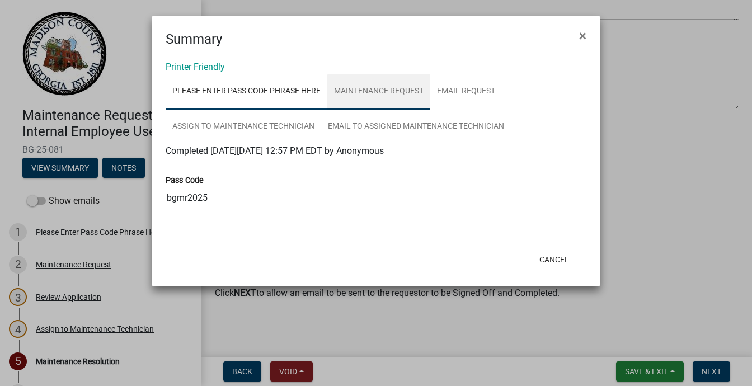
click at [430, 110] on link "Maintenance Request" at bounding box center [378, 92] width 103 height 36
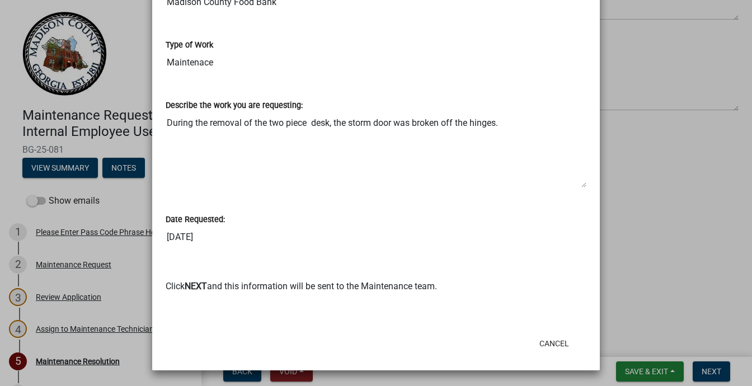
scroll to position [839, 0]
click at [83, 190] on ngb-modal-window "Summary × Printer Friendly Please Enter Pass Code Phrase Here Maintenance Reque…" at bounding box center [376, 193] width 752 height 386
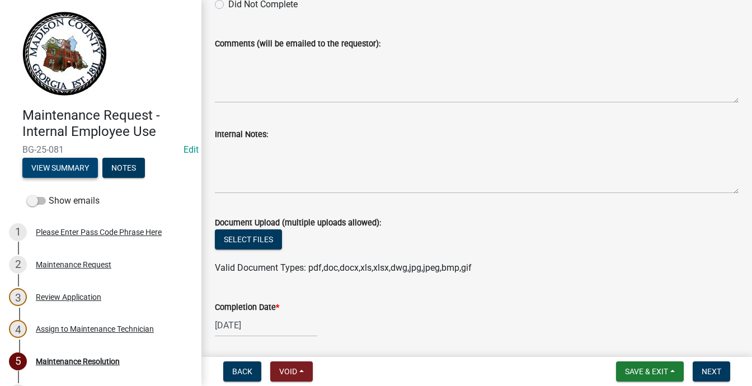
scroll to position [112, 0]
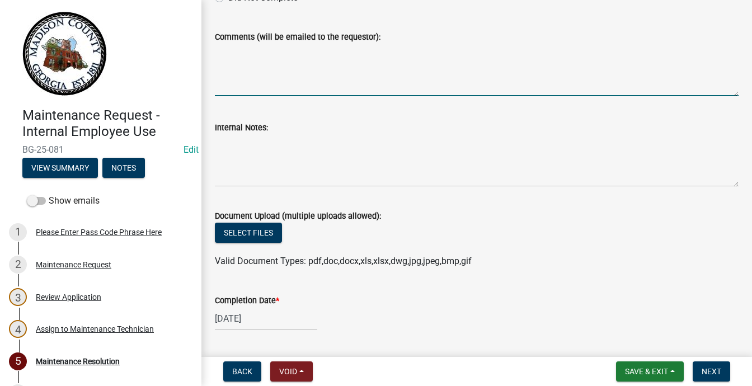
click at [277, 96] on textarea "Comments (will be emailed to the requestor):" at bounding box center [477, 70] width 524 height 53
type textarea "r"
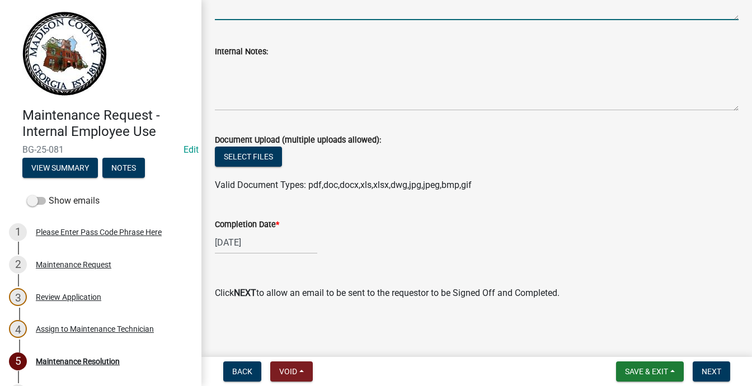
scroll to position [461, 0]
type textarea "Rplaced with New Screen Door"
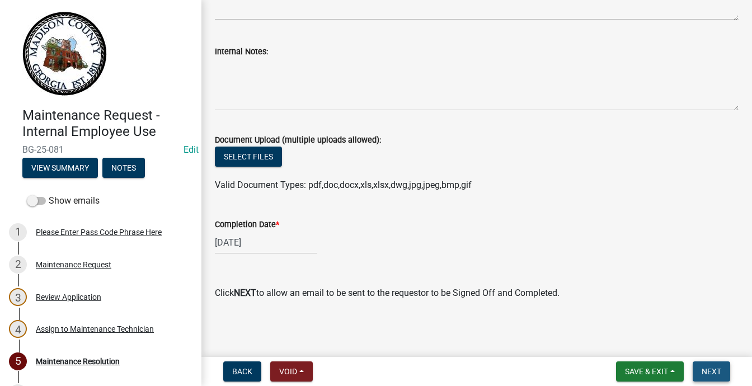
click at [702, 367] on span "Next" at bounding box center [712, 371] width 20 height 9
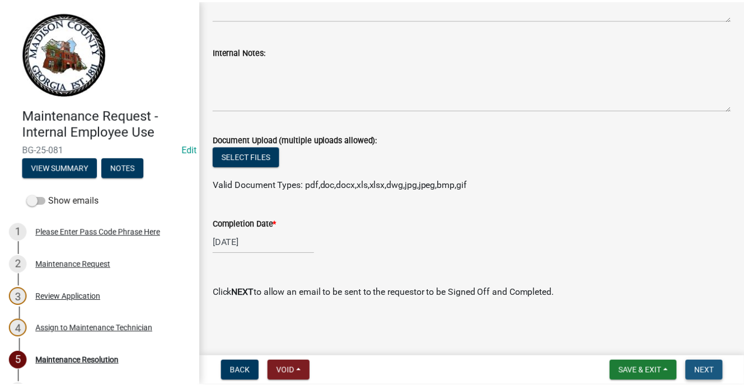
scroll to position [0, 0]
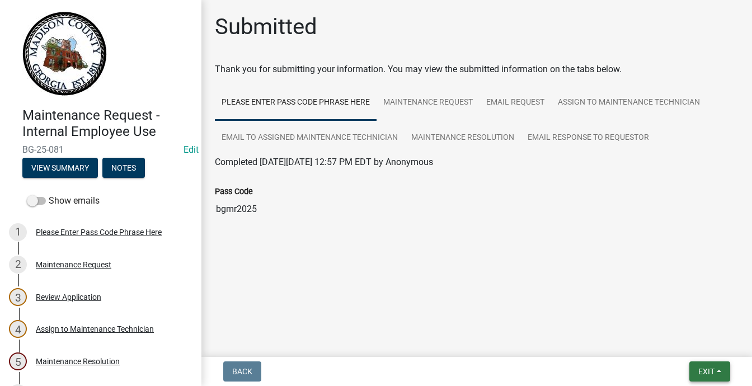
click at [698, 367] on span "Exit" at bounding box center [706, 371] width 16 height 9
click at [647, 319] on button "Save & Exit" at bounding box center [686, 332] width 90 height 27
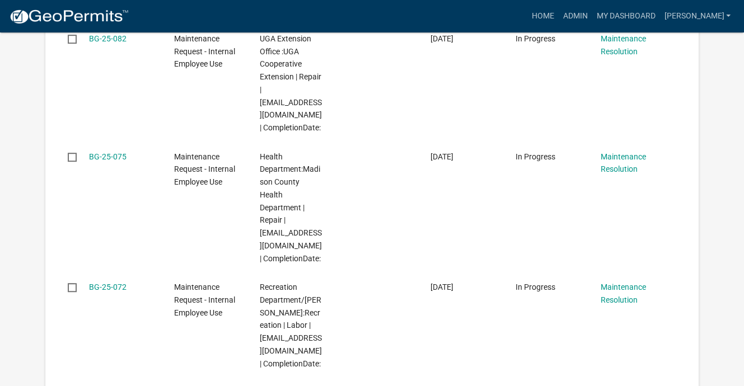
scroll to position [616, 0]
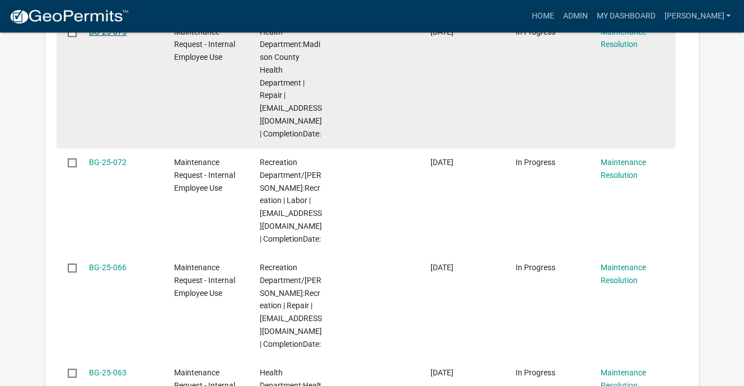
click at [124, 36] on link "BG-25-075" at bounding box center [107, 31] width 37 height 9
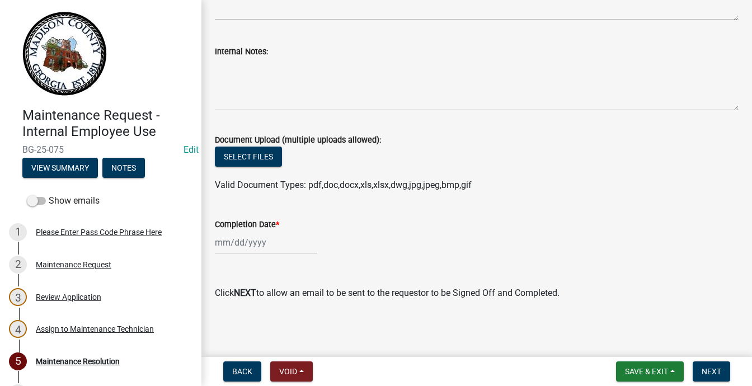
scroll to position [461, 0]
click at [98, 178] on button "View Summary" at bounding box center [60, 168] width 76 height 20
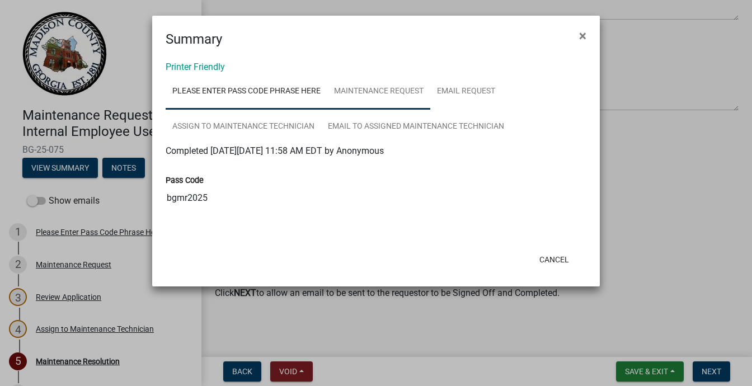
click at [430, 110] on link "Maintenance Request" at bounding box center [378, 92] width 103 height 36
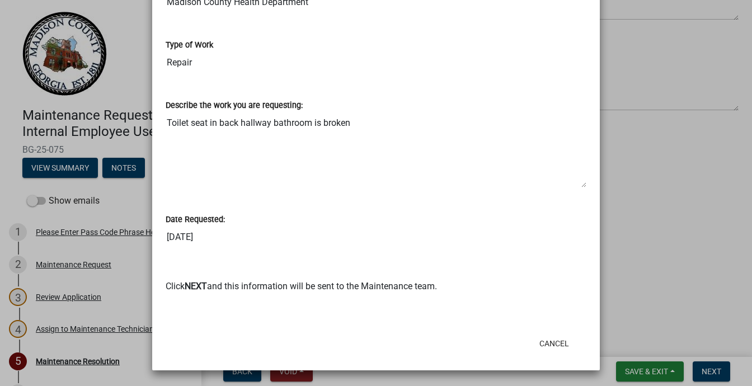
scroll to position [728, 0]
click at [8, 185] on ngb-modal-window "Summary × Printer Friendly Please Enter Pass Code Phrase Here Maintenance Reque…" at bounding box center [376, 193] width 752 height 386
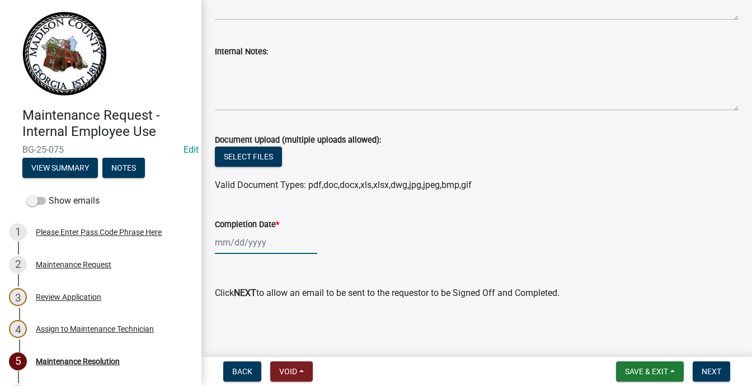
click at [243, 231] on div at bounding box center [266, 242] width 102 height 23
select select "9"
select select "2025"
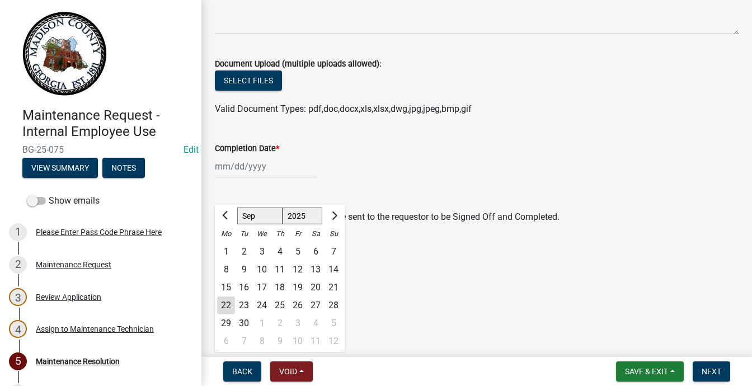
scroll to position [533, 0]
click at [271, 243] on div "3" at bounding box center [262, 252] width 18 height 18
type input "[DATE]"
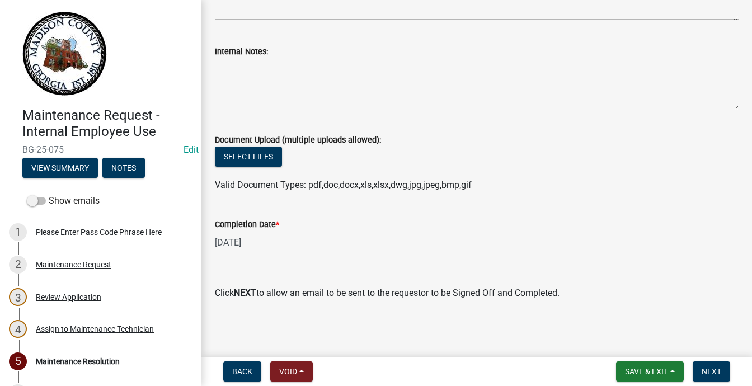
scroll to position [69, 0]
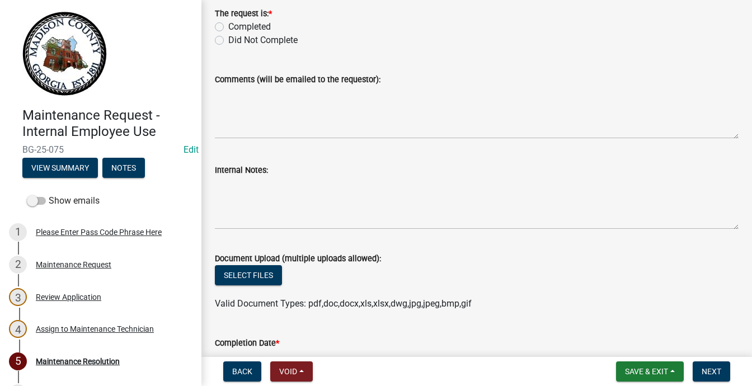
click at [228, 34] on label "Completed" at bounding box center [249, 26] width 43 height 13
click at [228, 27] on input "Completed" at bounding box center [231, 23] width 7 height 7
radio input "true"
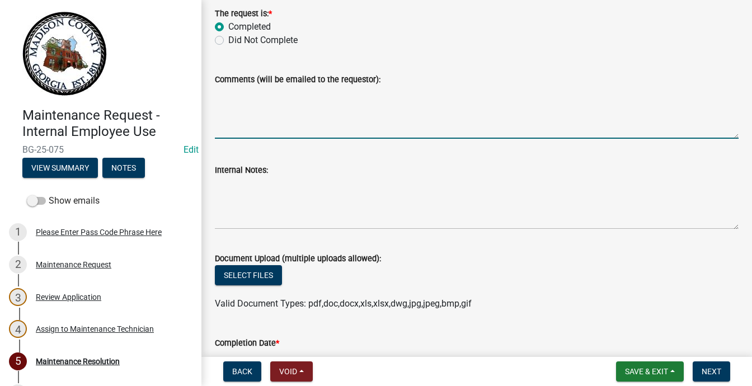
click at [281, 139] on textarea "Comments (will be emailed to the requestor):" at bounding box center [477, 112] width 524 height 53
type textarea "Replaced/Repaired"
click at [693, 362] on button "Next" at bounding box center [711, 372] width 37 height 20
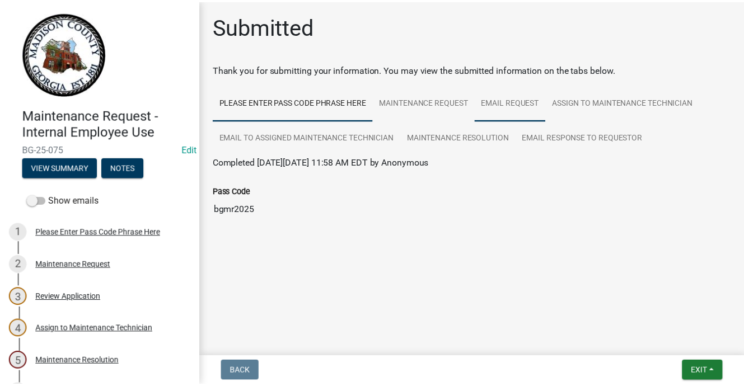
scroll to position [187, 0]
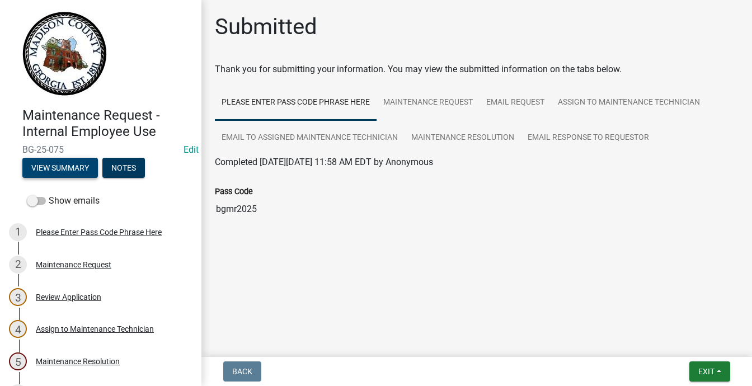
click at [98, 178] on button "View Summary" at bounding box center [60, 168] width 76 height 20
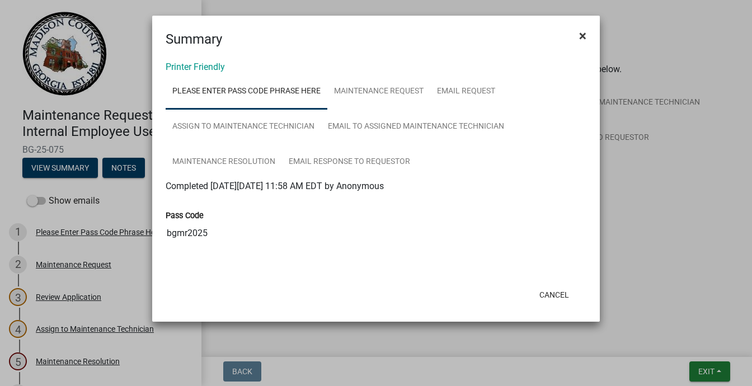
click at [579, 44] on span "×" at bounding box center [582, 36] width 7 height 16
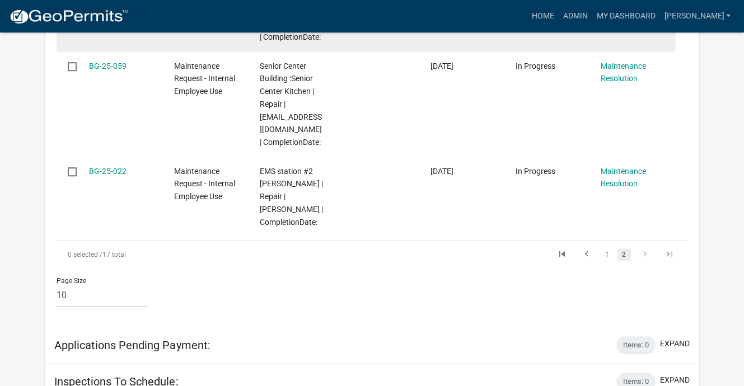
scroll to position [951, 0]
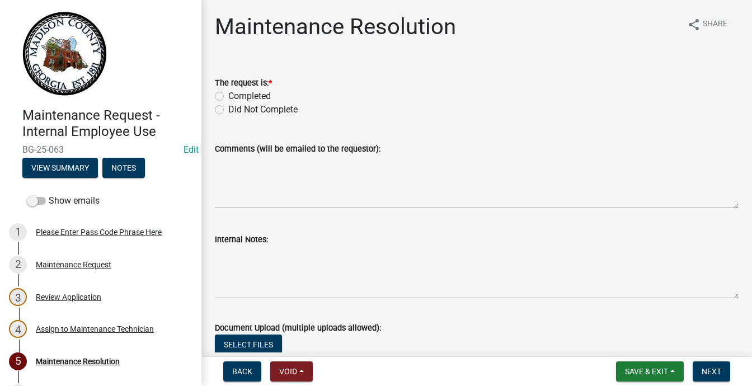
scroll to position [224, 0]
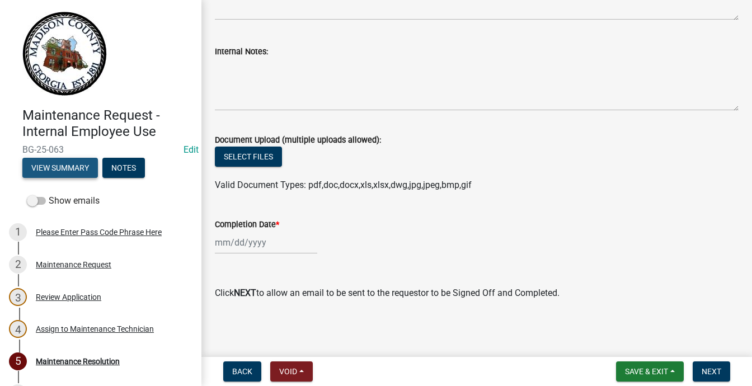
click at [98, 178] on button "View Summary" at bounding box center [60, 168] width 76 height 20
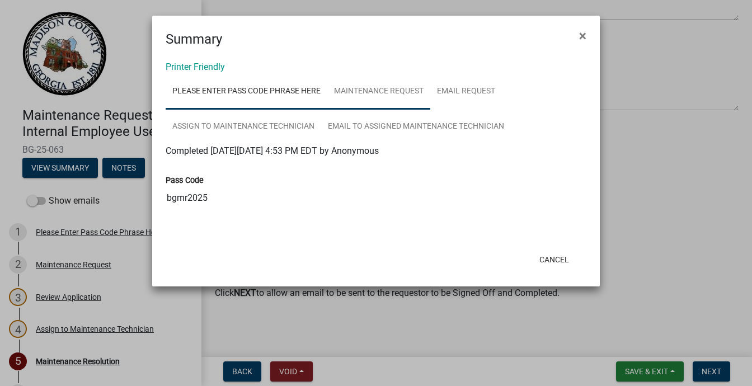
click at [430, 110] on link "Maintenance Request" at bounding box center [378, 92] width 103 height 36
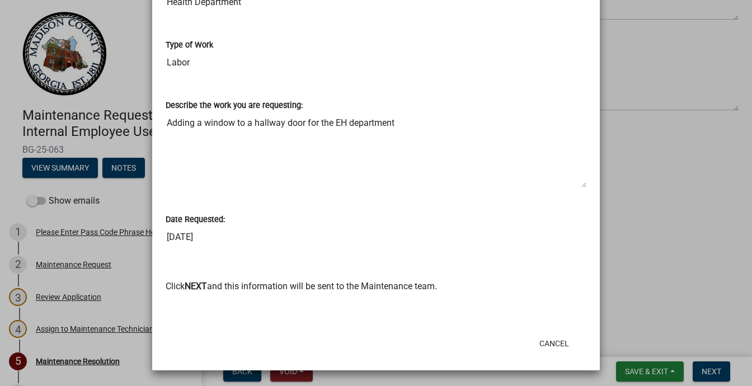
scroll to position [728, 0]
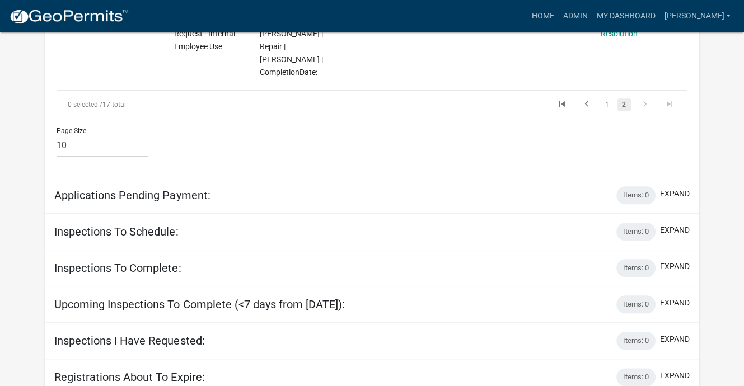
scroll to position [1063, 0]
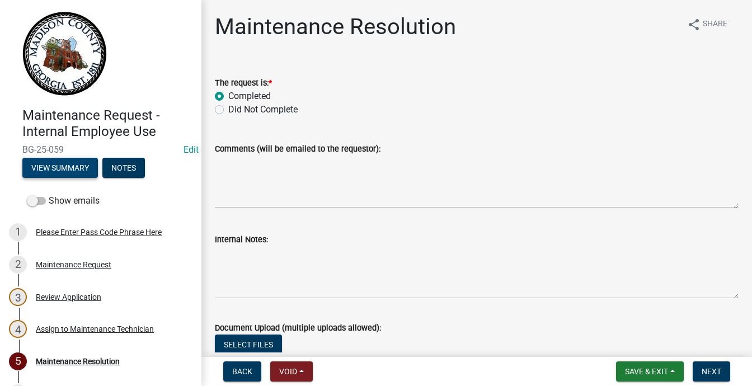
click at [98, 178] on button "View Summary" at bounding box center [60, 168] width 76 height 20
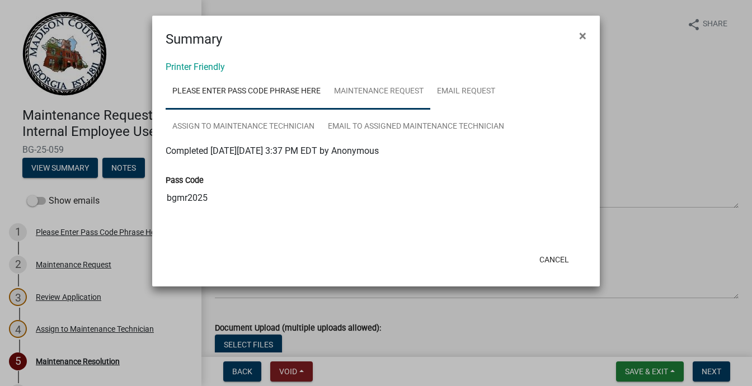
click at [430, 110] on link "Maintenance Request" at bounding box center [378, 92] width 103 height 36
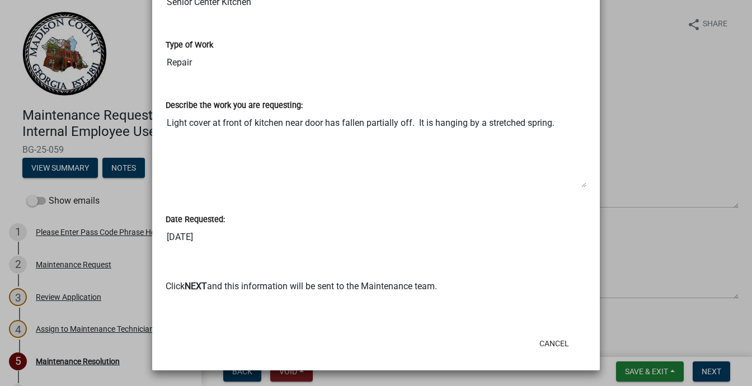
scroll to position [1022, 0]
click at [534, 334] on button "Cancel" at bounding box center [555, 344] width 48 height 20
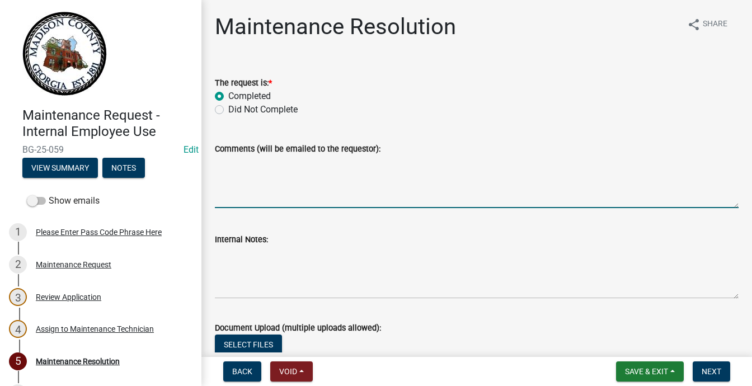
click at [292, 208] on textarea "Comments (will be emailed to the requestor):" at bounding box center [477, 182] width 524 height 53
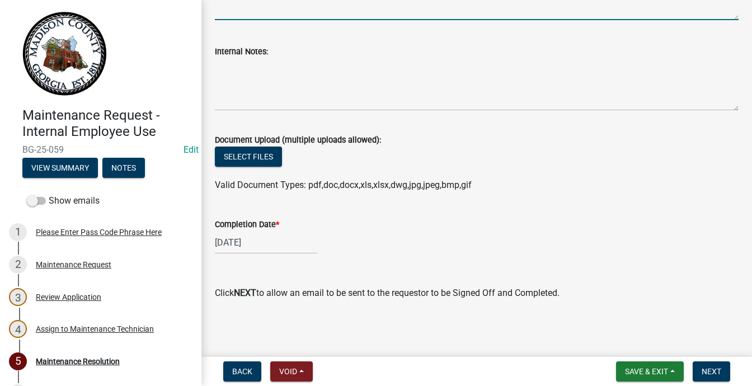
scroll to position [336, 0]
type textarea "Repaied with better structure"
click at [703, 368] on span "Next" at bounding box center [712, 371] width 20 height 9
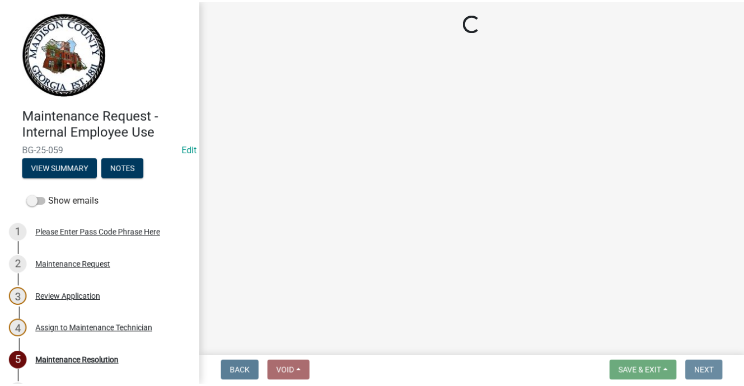
scroll to position [0, 0]
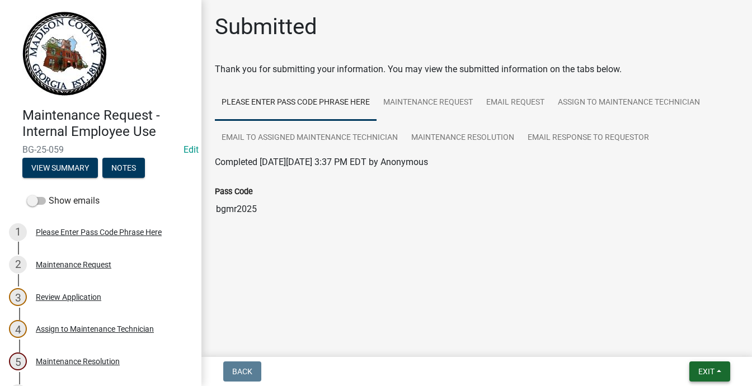
click at [702, 368] on button "Exit" at bounding box center [709, 372] width 41 height 20
click at [641, 321] on button "Save & Exit" at bounding box center [686, 332] width 90 height 27
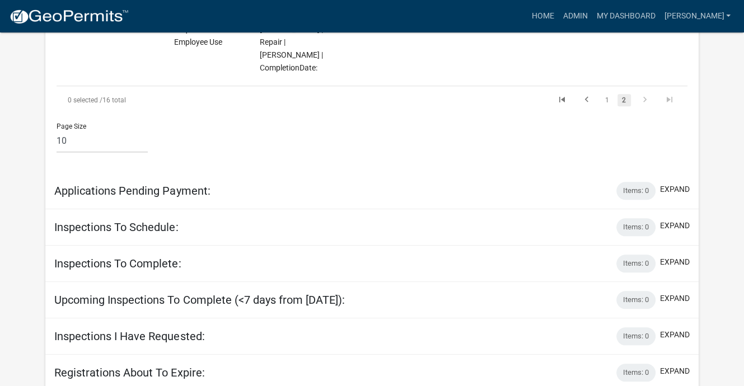
scroll to position [1007, 0]
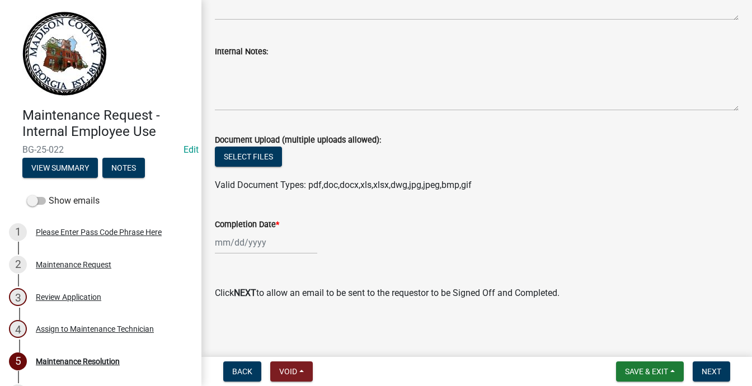
scroll to position [461, 0]
click at [98, 178] on button "View Summary" at bounding box center [60, 168] width 76 height 20
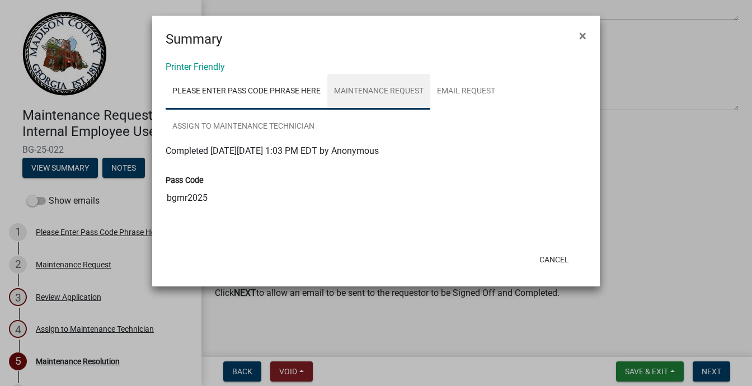
click at [430, 110] on link "Maintenance Request" at bounding box center [378, 92] width 103 height 36
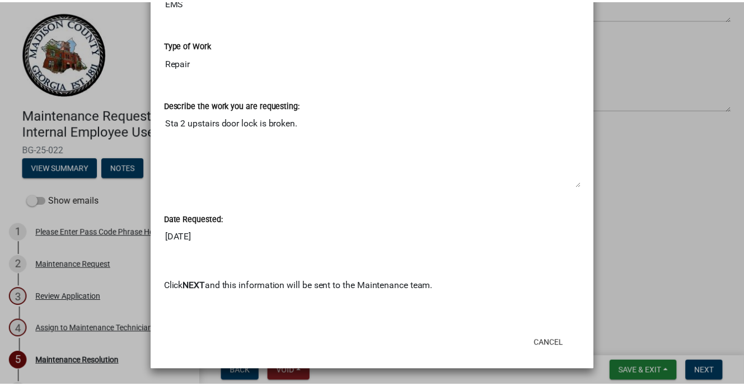
scroll to position [839, 0]
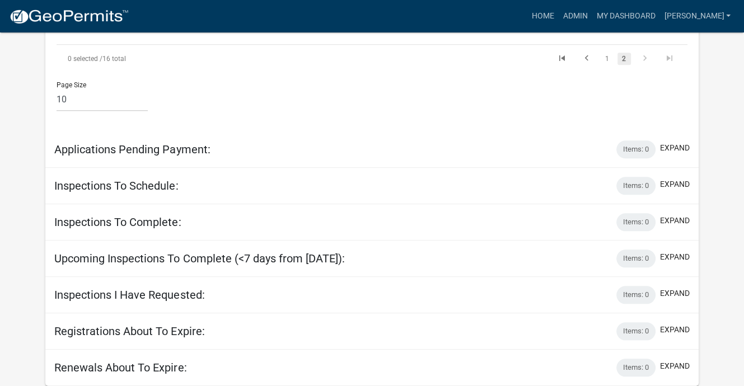
scroll to position [1175, 0]
click at [600, 65] on link "1" at bounding box center [606, 59] width 13 height 12
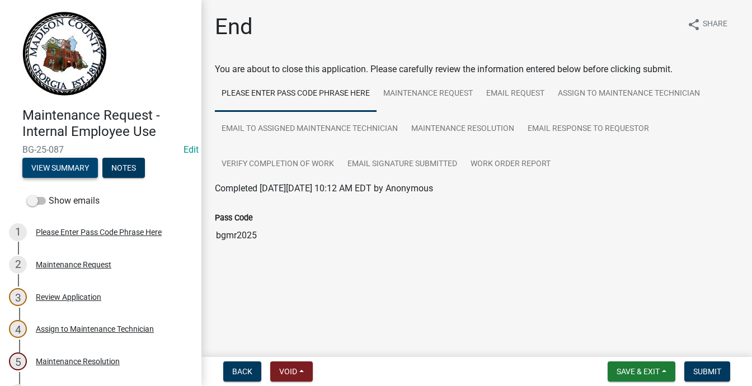
click at [98, 178] on button "View Summary" at bounding box center [60, 168] width 76 height 20
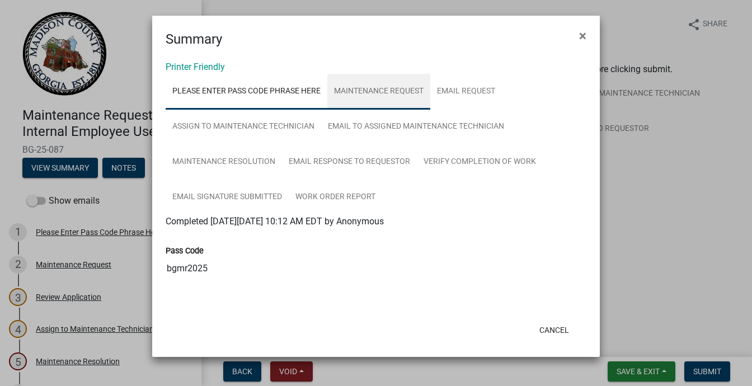
click at [430, 110] on link "Maintenance Request" at bounding box center [378, 92] width 103 height 36
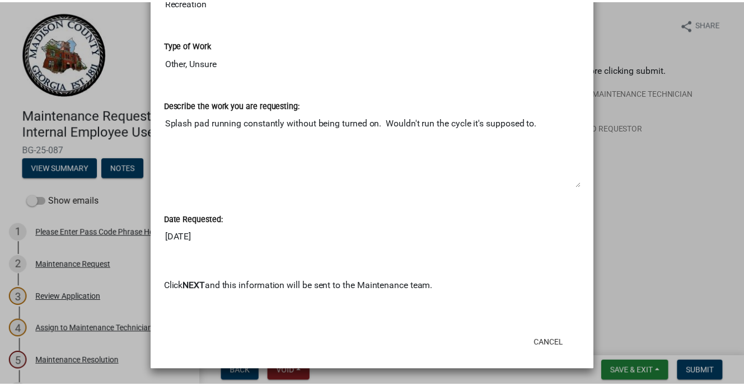
scroll to position [951, 0]
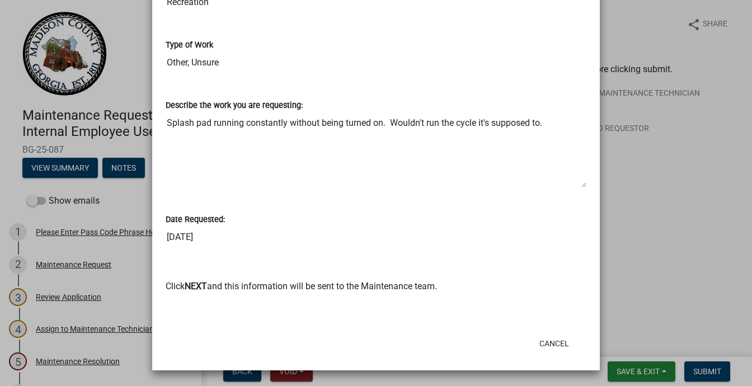
click at [121, 177] on ngb-modal-window "Summary × Printer Friendly Please Enter Pass Code Phrase Here Maintenance Reque…" at bounding box center [376, 193] width 752 height 386
